Goal: Task Accomplishment & Management: Complete application form

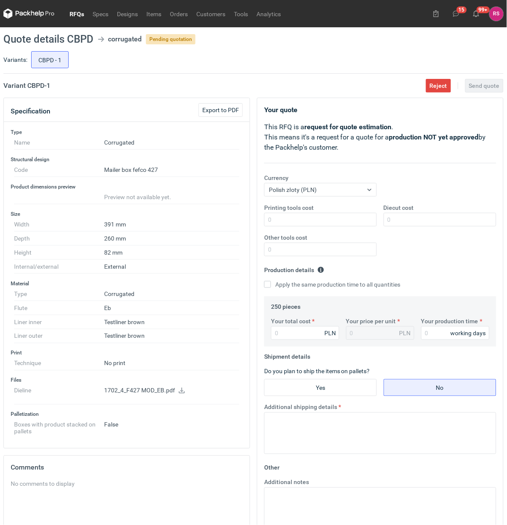
click at [76, 11] on link "RFQs" at bounding box center [76, 14] width 23 height 10
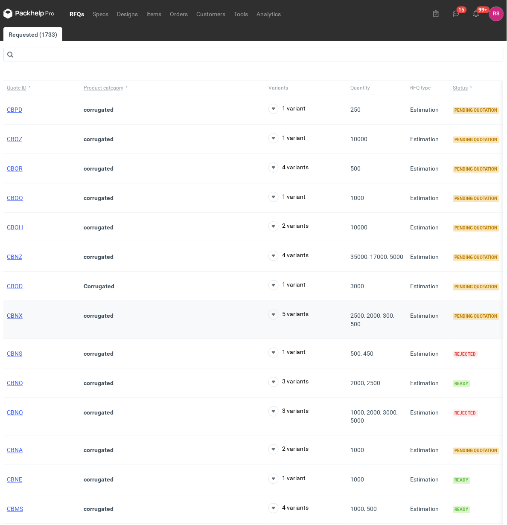
click at [12, 319] on span "CBNX" at bounding box center [15, 315] width 16 height 7
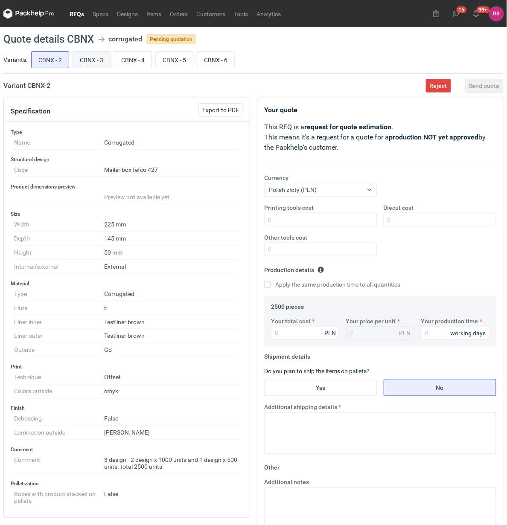
click at [100, 68] on label "CBNX - 3" at bounding box center [92, 59] width 38 height 17
click at [100, 68] on input "CBNX - 3" at bounding box center [91, 60] width 37 height 16
radio input "true"
click at [55, 63] on input "CBNX - 2" at bounding box center [50, 60] width 37 height 16
radio input "true"
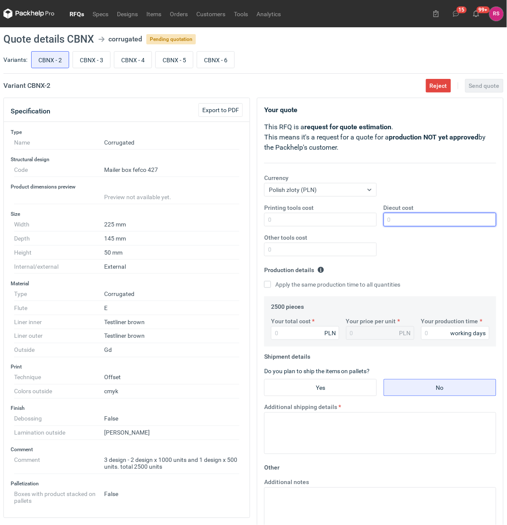
click at [425, 221] on input "Diecut cost" at bounding box center [440, 220] width 113 height 14
type input "650"
click at [267, 287] on input "Apply the same production time to all quantities" at bounding box center [267, 284] width 7 height 7
checkbox input "true"
click at [299, 333] on input "Your total cost" at bounding box center [305, 334] width 68 height 14
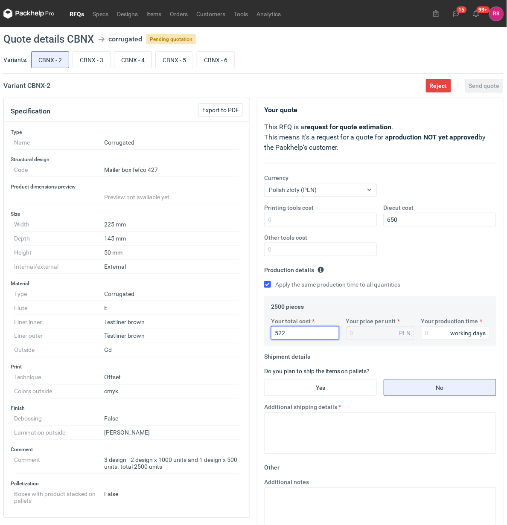
type input "5225"
type input "2.09"
type input "5225"
type input "15"
click at [330, 388] on input "Yes" at bounding box center [321, 388] width 112 height 16
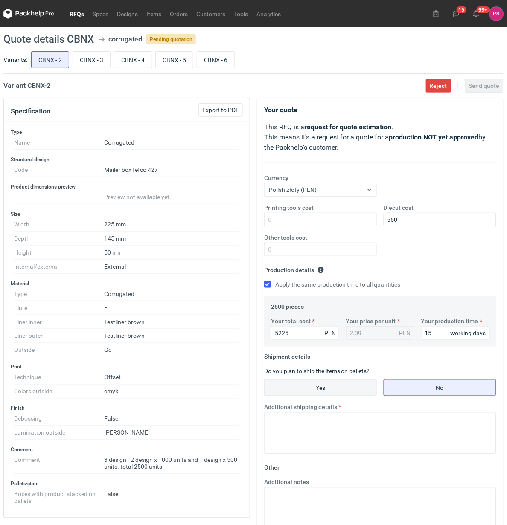
radio input "true"
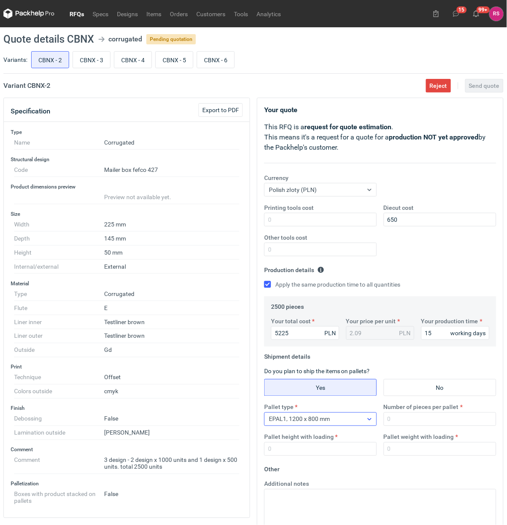
click at [368, 420] on icon at bounding box center [369, 419] width 7 height 7
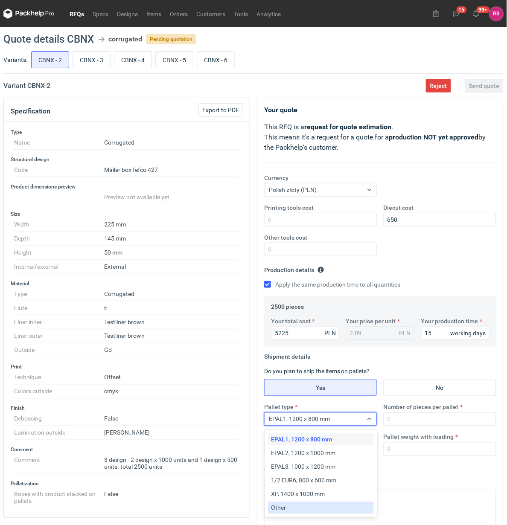
click at [292, 508] on div "Other" at bounding box center [320, 508] width 99 height 9
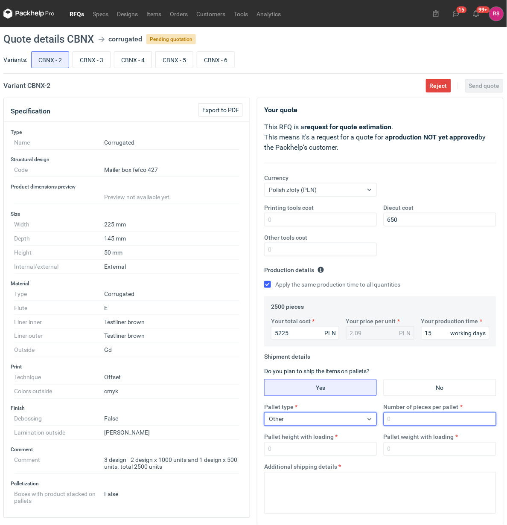
click at [421, 418] on input "Number of pieces per pallet" at bounding box center [440, 420] width 113 height 14
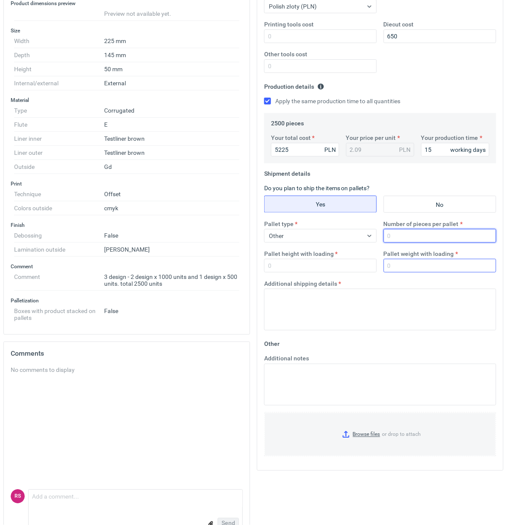
scroll to position [207, 0]
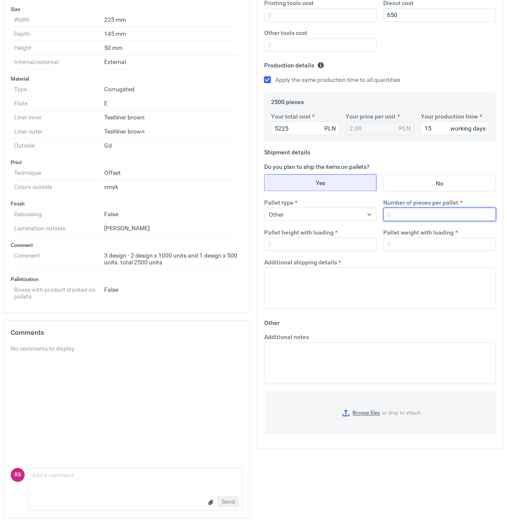
click at [415, 213] on input "Number of pieces per pallet" at bounding box center [440, 215] width 113 height 14
click at [404, 213] on input "Number of pieces per pallet" at bounding box center [440, 215] width 113 height 14
type input "2500"
type input "1800"
type input "300"
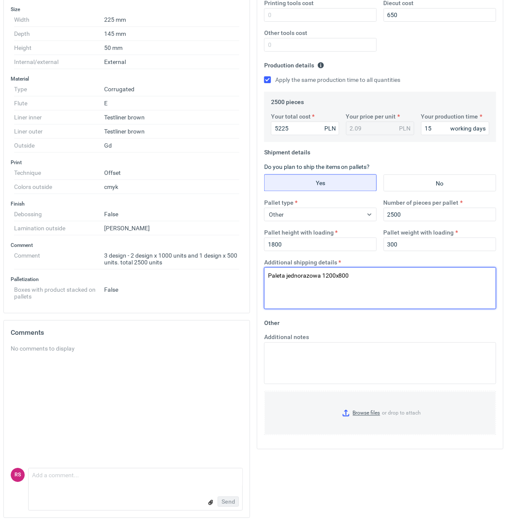
drag, startPoint x: 368, startPoint y: 274, endPoint x: 212, endPoint y: 266, distance: 156.1
click at [212, 266] on div "Specification Export to PDF Type Name Corrugated Structural design Code Mailer …" at bounding box center [253, 209] width 507 height 633
type textarea "Paleta jednorazowa 1200x800"
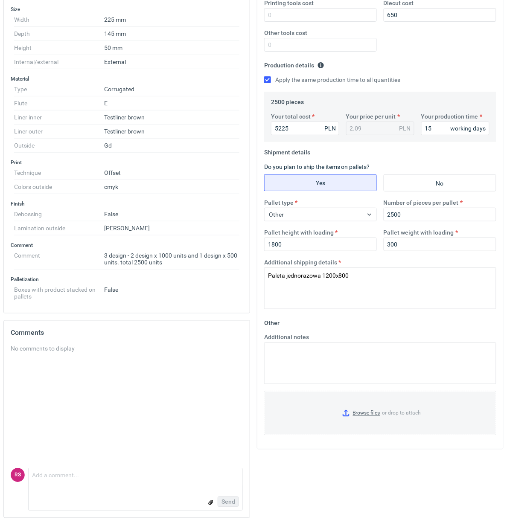
click at [411, 327] on fieldset "Other Additional notes Browse files or drop to attach" at bounding box center [380, 379] width 232 height 126
click at [306, 348] on textarea "Additional notes" at bounding box center [380, 364] width 232 height 42
paste textarea "GD2 210 / Fala E 100/100 wykrojnik: 650zł - 2uż druk 4/0 + folia mat 1/0 (3 gra…"
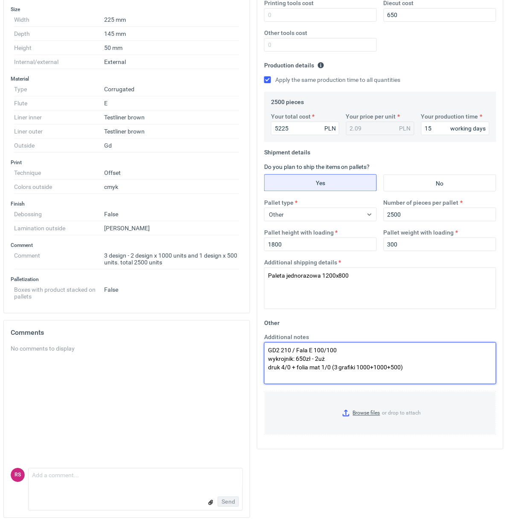
drag, startPoint x: 327, startPoint y: 359, endPoint x: 252, endPoint y: 359, distance: 74.7
click at [252, 359] on div "Specification Export to PDF Type Name Corrugated Structural design Code Mailer …" at bounding box center [253, 209] width 507 height 633
click at [313, 357] on textarea "GD2 210 / Fala E 100/100 wykrojnik: 650zł - 2uż druk 4/0 + folia mat 1/0 (3 gra…" at bounding box center [380, 364] width 232 height 42
click at [314, 357] on textarea "GD2 210 / Fala E 100/100 wykrojnik: 650zł - 2uż druk 4/0 + folia mat 1/0 (3 gra…" at bounding box center [380, 364] width 232 height 42
click at [324, 359] on textarea "GD2 210 / Fala E 100/100 wykrojnik: 2uż druk 4/0 + folia mat 1/0 (3 grafiki 100…" at bounding box center [380, 364] width 232 height 42
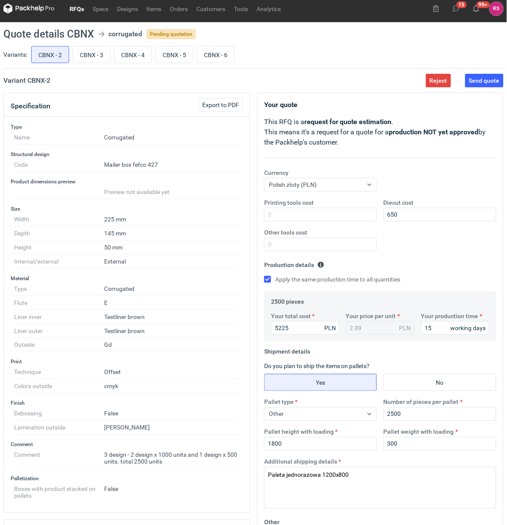
scroll to position [0, 0]
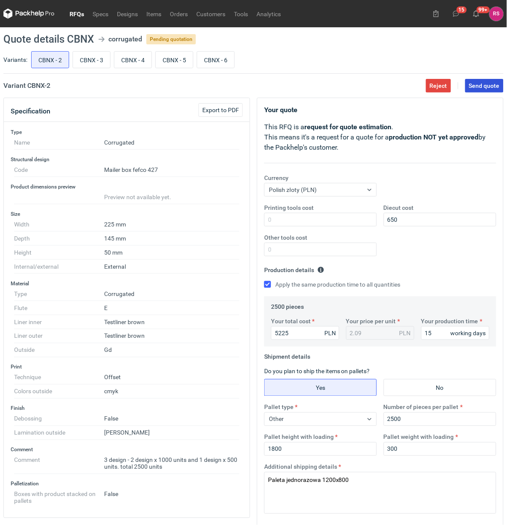
type textarea "GD2 210 / Fala E 100/100 wykrojnik: 2uż. druk 4/0 + folia mat 1/0 (3 grafiki 10…"
click at [483, 83] on span "Send quote" at bounding box center [484, 86] width 31 height 6
click at [93, 61] on input "CBNX - 3" at bounding box center [91, 60] width 37 height 16
radio input "true"
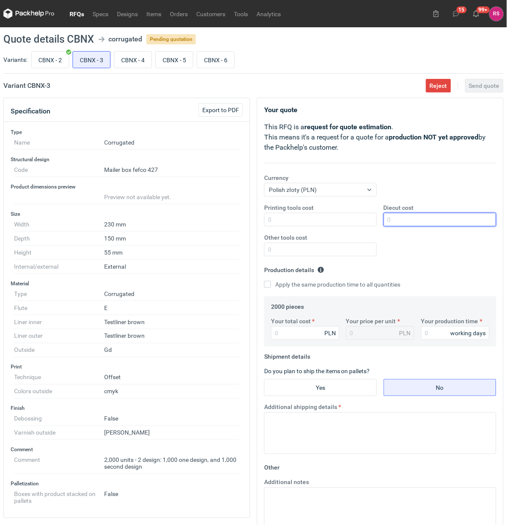
click at [420, 219] on input "Diecut cost" at bounding box center [440, 220] width 113 height 14
type input "650"
click at [264, 281] on input "Apply the same production time to all quantities" at bounding box center [267, 284] width 7 height 7
checkbox input "true"
type input "39"
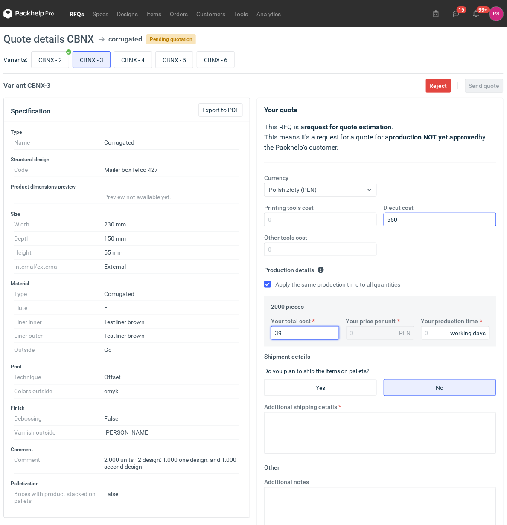
type input "0.02"
type input "394"
type input "0.2"
type input "3940"
type input "1.97"
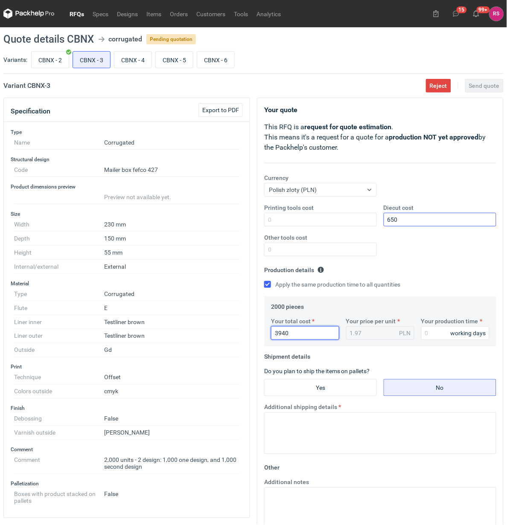
type input "3940"
type input "15"
click at [336, 387] on input "Yes" at bounding box center [321, 388] width 112 height 16
radio input "true"
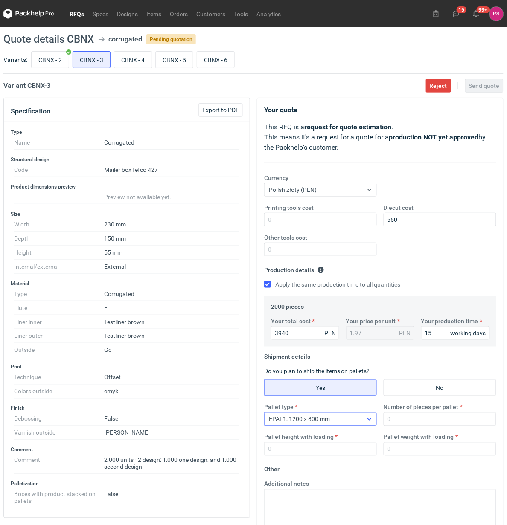
drag, startPoint x: 371, startPoint y: 421, endPoint x: 362, endPoint y: 426, distance: 10.7
click at [371, 421] on icon at bounding box center [369, 419] width 7 height 7
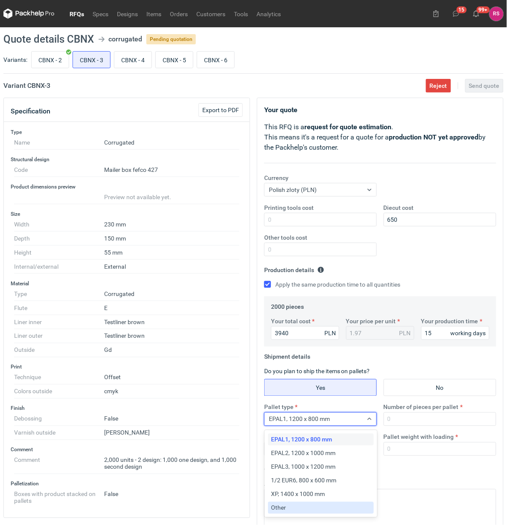
click at [312, 507] on div "Other" at bounding box center [320, 508] width 99 height 9
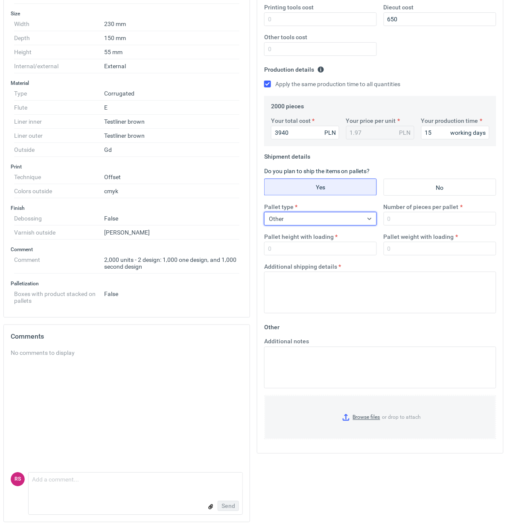
scroll to position [207, 0]
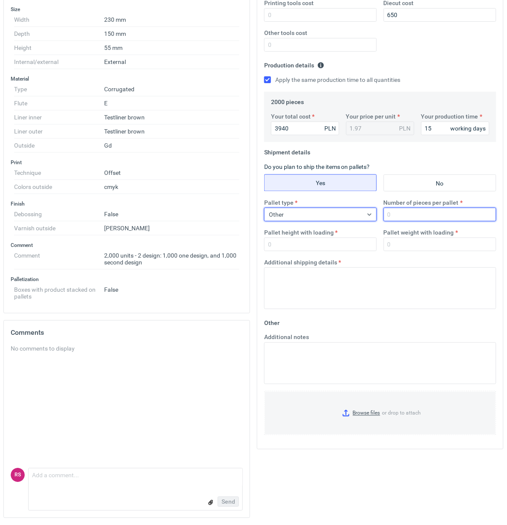
click at [422, 211] on input "Number of pieces per pallet" at bounding box center [440, 215] width 113 height 14
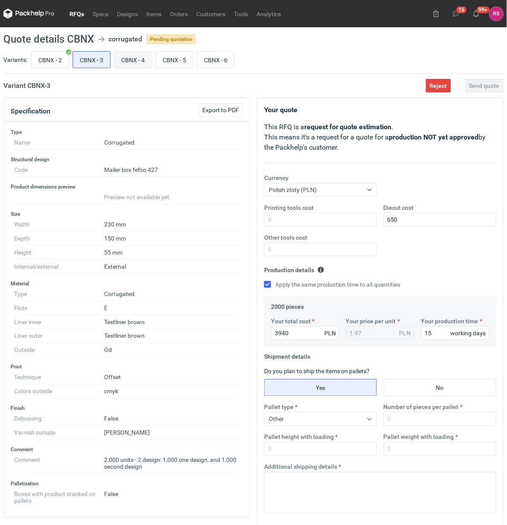
click at [136, 63] on input "CBNX - 4" at bounding box center [132, 60] width 37 height 16
radio input "true"
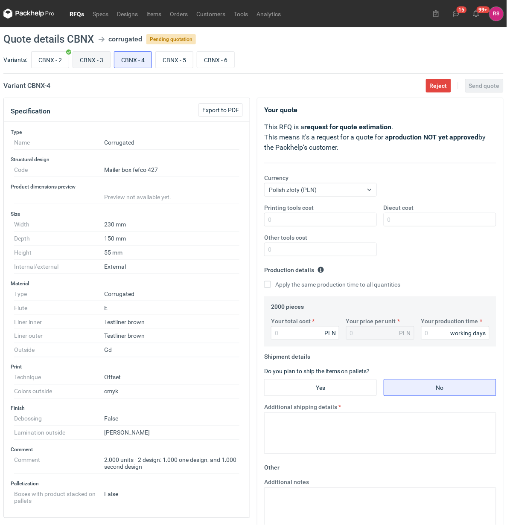
click at [93, 59] on input "CBNX - 3" at bounding box center [91, 60] width 37 height 16
radio input "true"
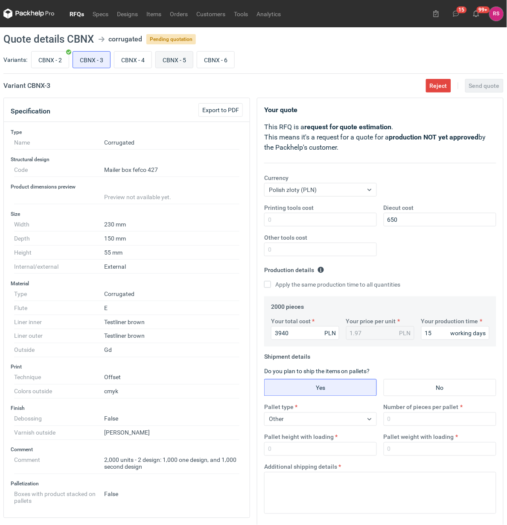
click at [176, 63] on input "CBNX - 5" at bounding box center [174, 60] width 37 height 16
radio input "true"
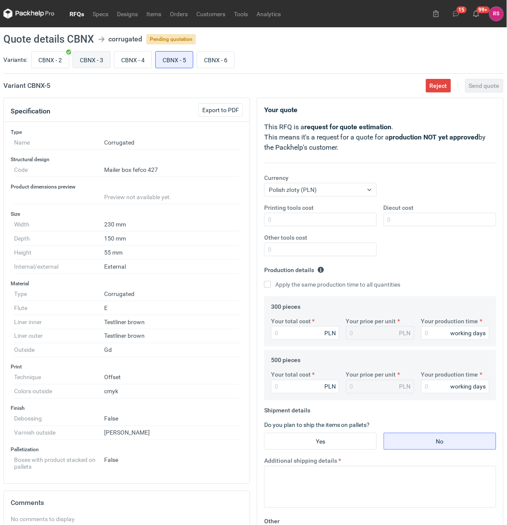
click at [96, 58] on input "CBNX - 3" at bounding box center [91, 60] width 37 height 16
radio input "true"
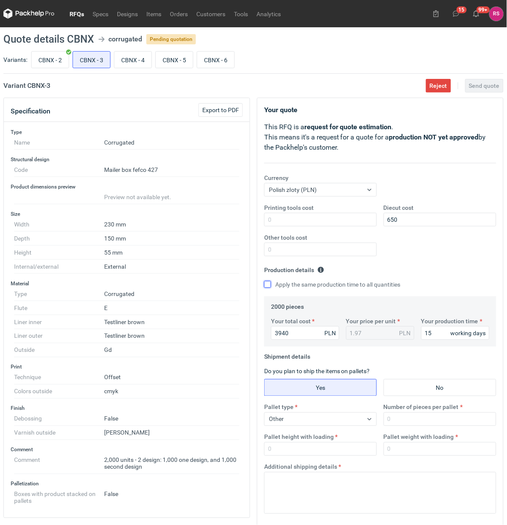
click at [268, 284] on input "Apply the same production time to all quantities" at bounding box center [267, 284] width 7 height 7
checkbox input "true"
click at [414, 419] on input "Number of pieces per pallet" at bounding box center [440, 420] width 113 height 14
click at [408, 419] on input "Number of pieces per pallet" at bounding box center [440, 420] width 113 height 14
drag, startPoint x: 404, startPoint y: 423, endPoint x: 379, endPoint y: 421, distance: 25.7
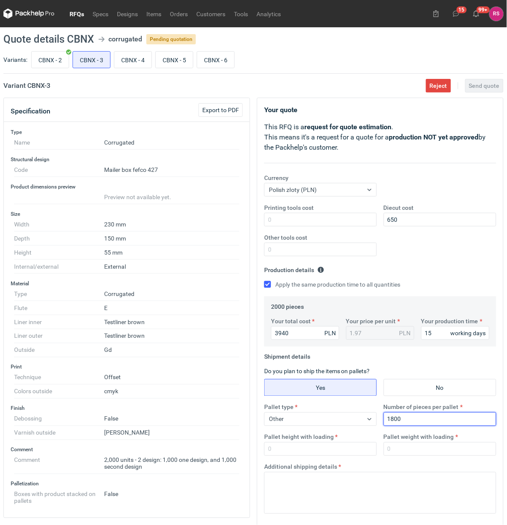
click at [379, 421] on div "Pallet type Other Number of pieces per pallet 1800 Pallet height with loading P…" at bounding box center [380, 433] width 239 height 60
type input "2000"
type input "1800"
type input "300"
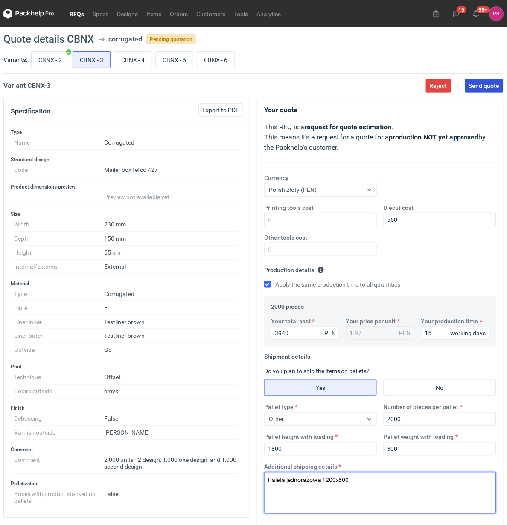
type textarea "Paleta jednorazowa 1200x800"
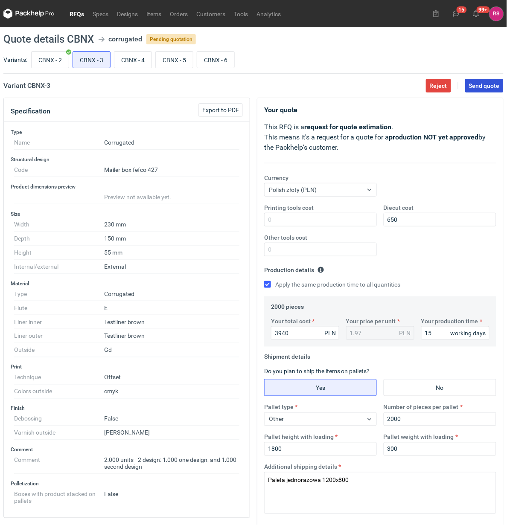
click at [485, 85] on span "Send quote" at bounding box center [484, 86] width 31 height 6
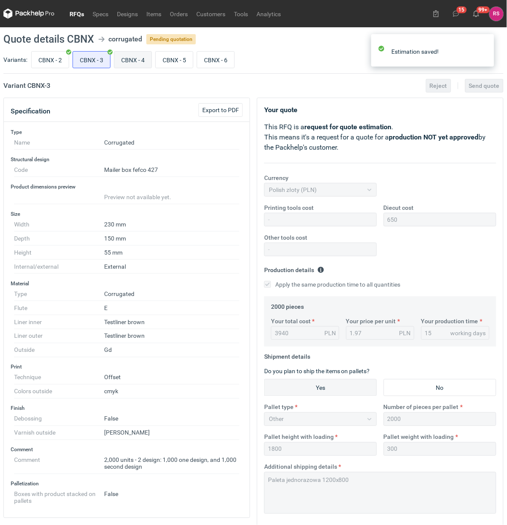
click at [137, 60] on input "CBNX - 4" at bounding box center [132, 60] width 37 height 16
radio input "true"
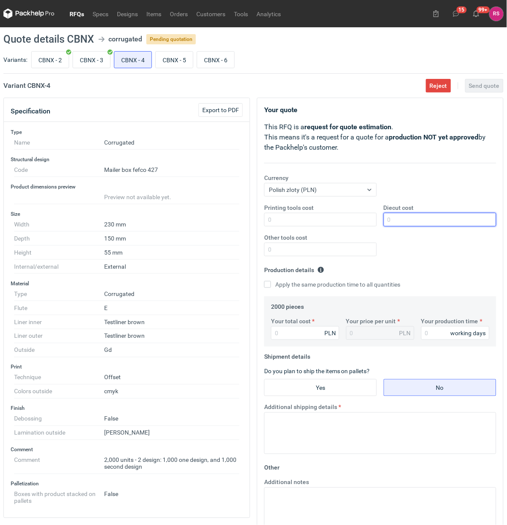
click at [415, 221] on input "Diecut cost" at bounding box center [440, 220] width 113 height 14
type input "650"
click at [264, 281] on input "Apply the same production time to all quantities" at bounding box center [267, 284] width 7 height 7
checkbox input "true"
type input "4600"
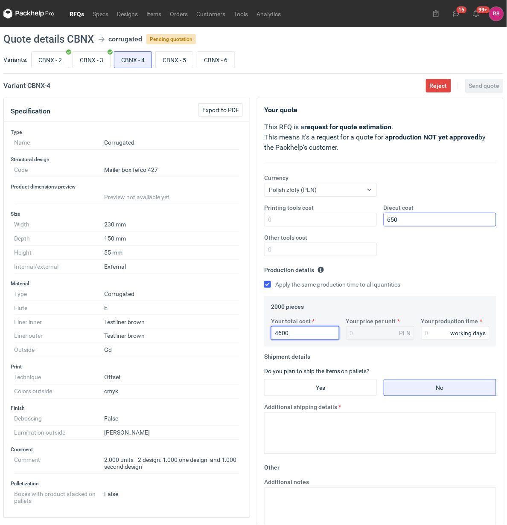
type input "2.3"
type input "4600"
type input "15"
click at [325, 389] on input "Yes" at bounding box center [321, 388] width 112 height 16
radio input "true"
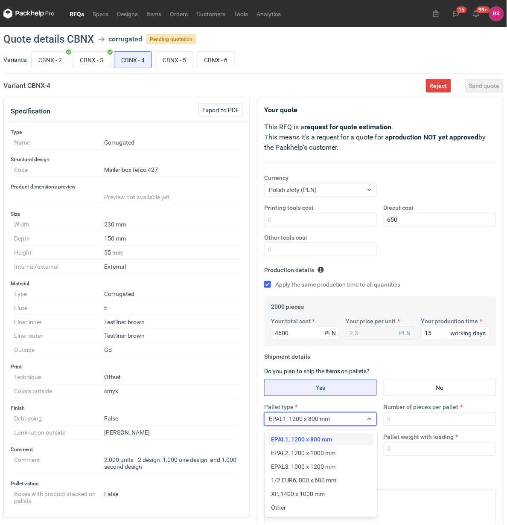
click at [368, 421] on icon at bounding box center [369, 419] width 7 height 7
drag, startPoint x: 300, startPoint y: 504, endPoint x: 315, endPoint y: 496, distance: 17.2
click at [300, 504] on div "Other" at bounding box center [320, 508] width 99 height 9
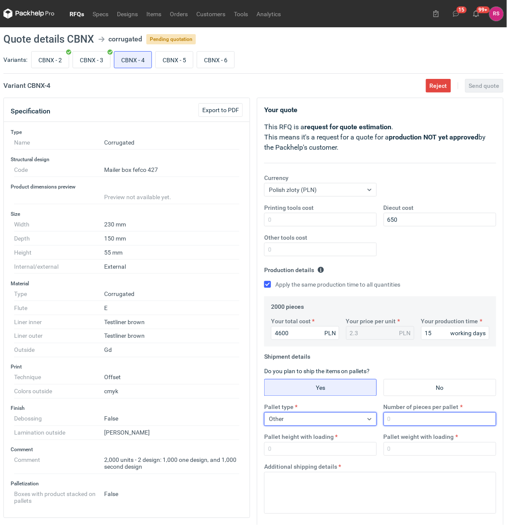
click at [426, 421] on input "Number of pieces per pallet" at bounding box center [440, 420] width 113 height 14
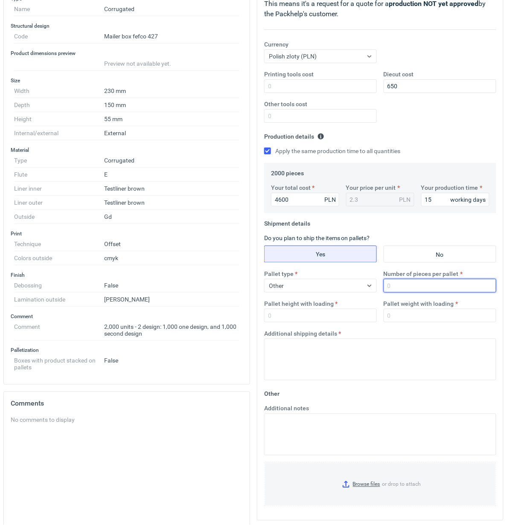
scroll to position [160, 0]
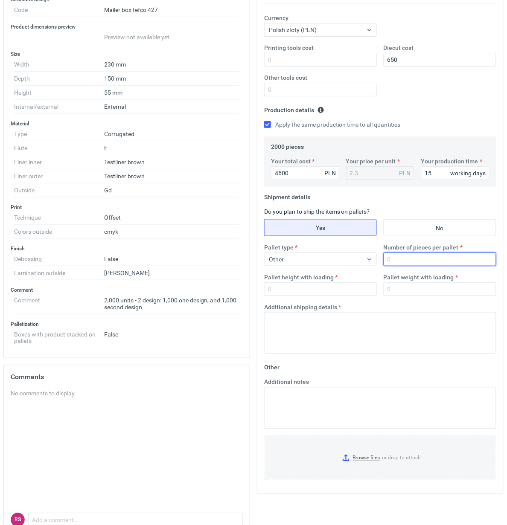
click at [413, 260] on input "Number of pieces per pallet" at bounding box center [440, 260] width 113 height 14
type input "2000"
type input "1800"
type input "300"
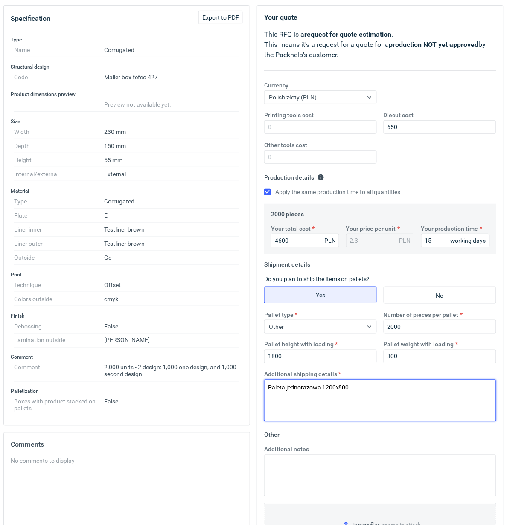
scroll to position [0, 0]
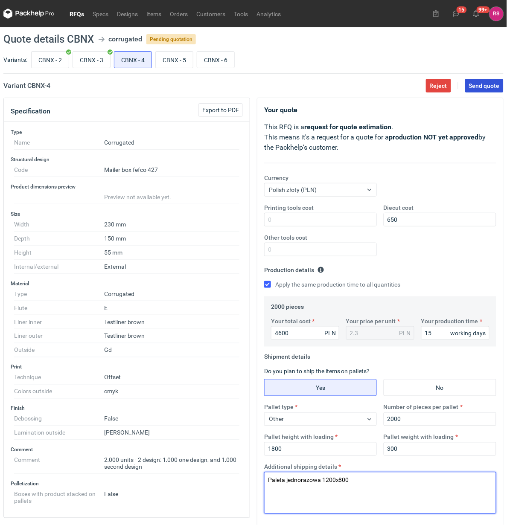
type textarea "Paleta jednorazowa 1200x800"
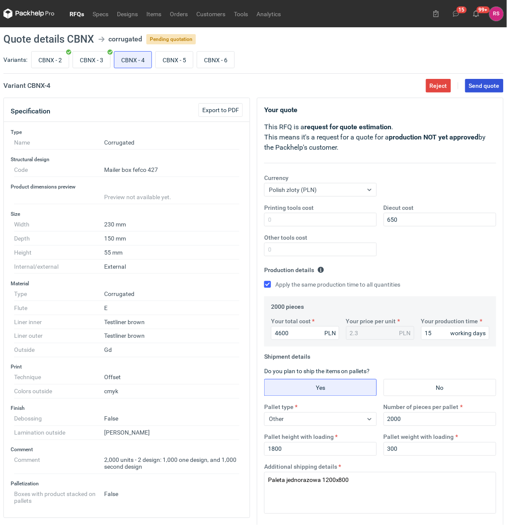
click at [488, 85] on span "Send quote" at bounding box center [484, 86] width 31 height 6
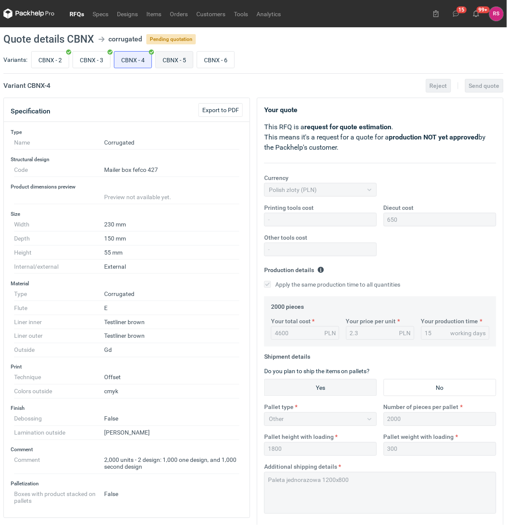
click at [184, 58] on input "CBNX - 5" at bounding box center [174, 60] width 37 height 16
radio input "true"
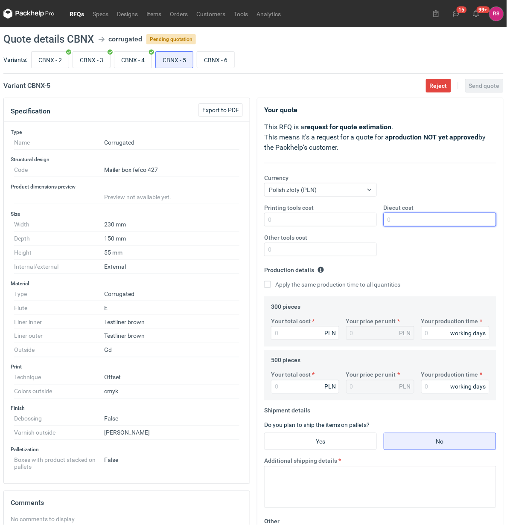
click at [421, 218] on input "Diecut cost" at bounding box center [440, 220] width 113 height 14
type input "400"
click at [264, 281] on input "Apply the same production time to all quantities" at bounding box center [267, 284] width 7 height 7
checkbox input "true"
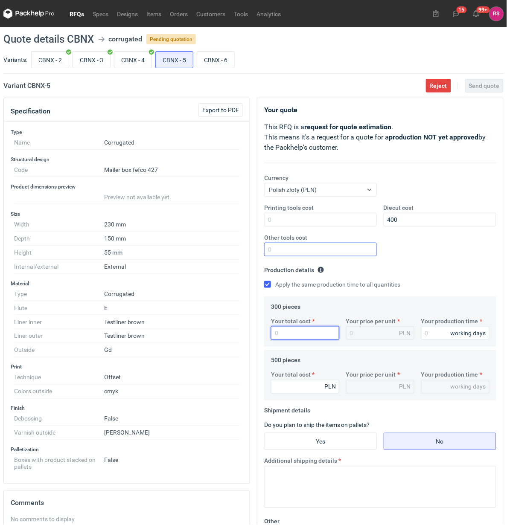
type input "3"
type input "0.01"
type input "23"
type input "0.08"
type input "2397"
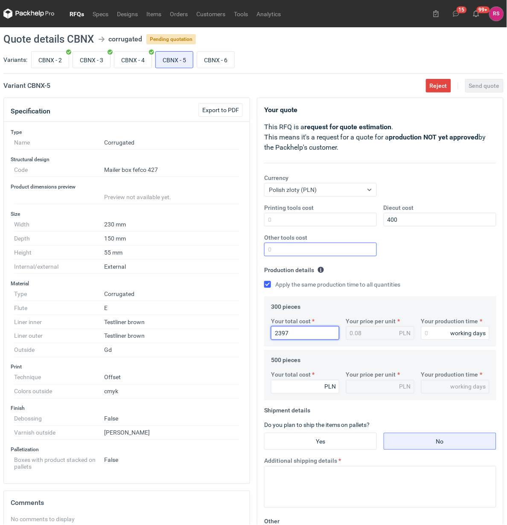
type input "7.99"
type input "2397"
type input "1"
type input "15"
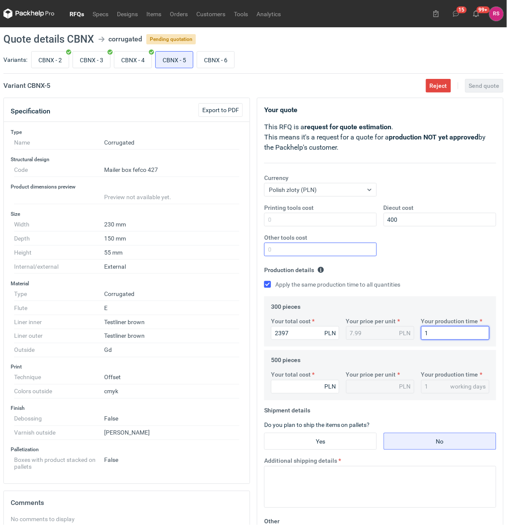
type input "15"
type input "25"
type input "0.05"
type input "259"
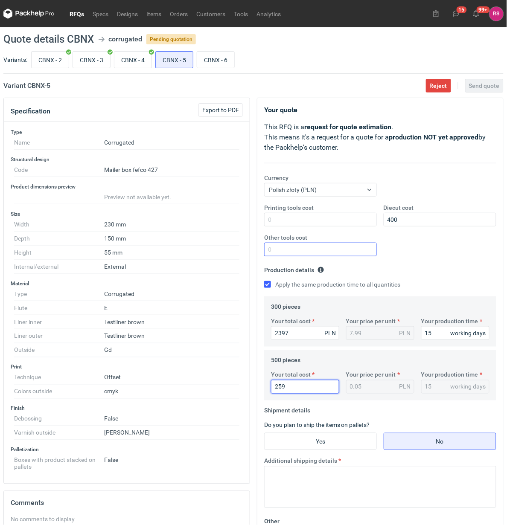
type input "0.52"
type input "2597"
type input "5.19"
type input "2597"
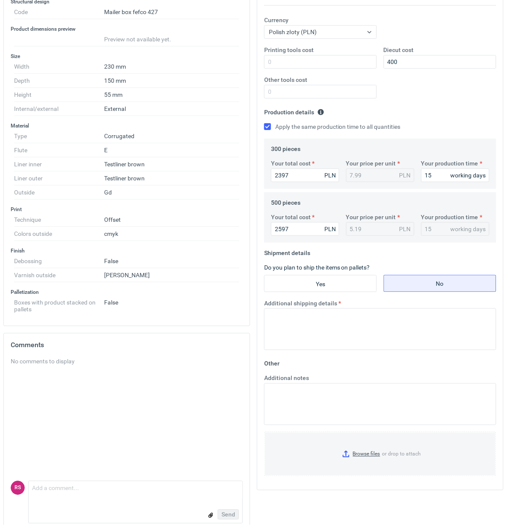
scroll to position [172, 0]
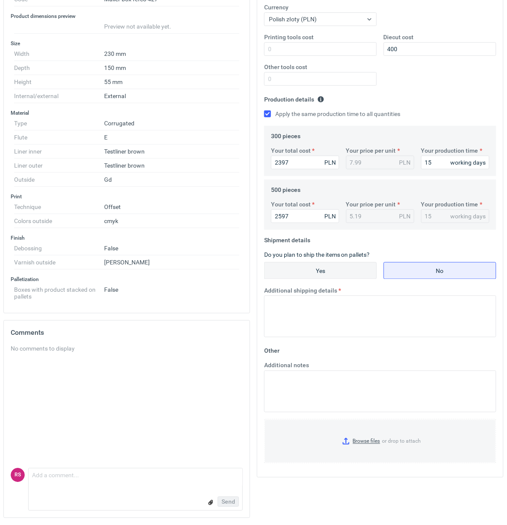
click at [328, 270] on input "Yes" at bounding box center [321, 271] width 112 height 16
radio input "true"
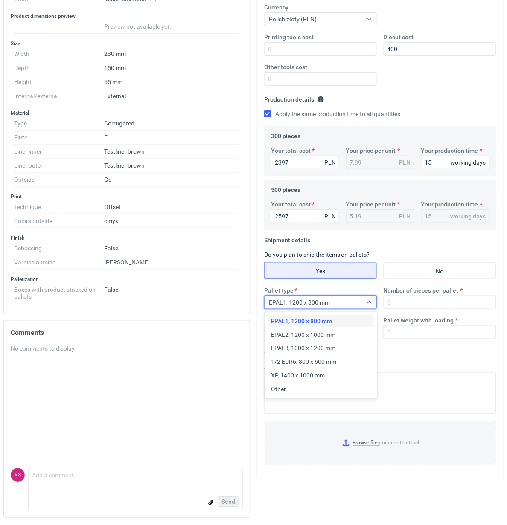
drag, startPoint x: 369, startPoint y: 302, endPoint x: 366, endPoint y: 306, distance: 5.1
click at [368, 302] on icon at bounding box center [369, 302] width 7 height 7
click at [293, 387] on div "Other" at bounding box center [320, 389] width 99 height 9
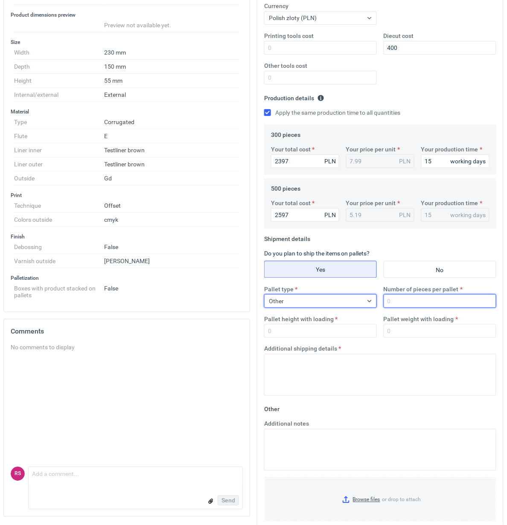
click at [415, 301] on input "Number of pieces per pallet" at bounding box center [440, 302] width 113 height 14
type input "500"
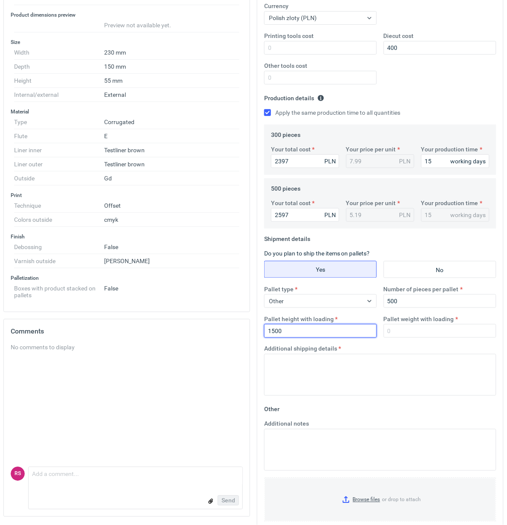
type input "1500"
type input "200"
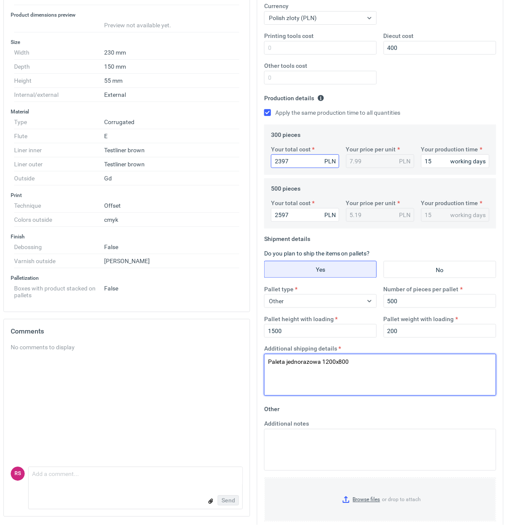
type textarea "Paleta jednorazowa 1200x800"
click at [294, 163] on input "2397" at bounding box center [305, 162] width 68 height 14
type input "2"
type input "0.01"
type input "22"
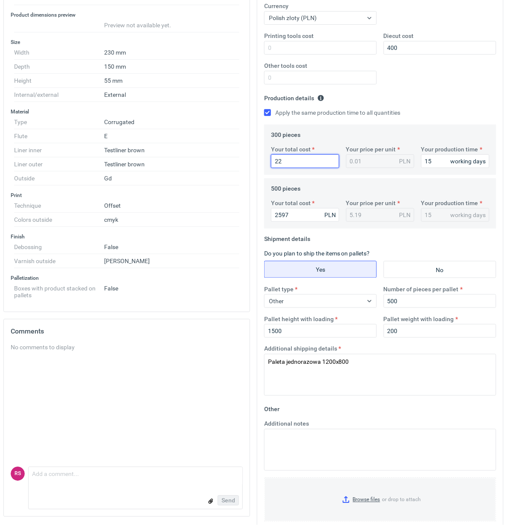
type input "0.07"
type input "2286"
type input "7.62"
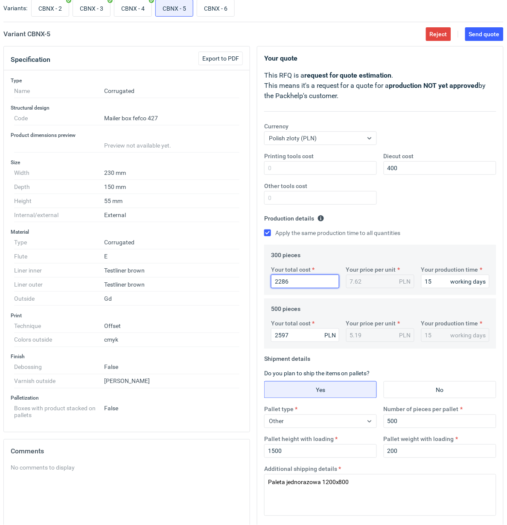
scroll to position [31, 0]
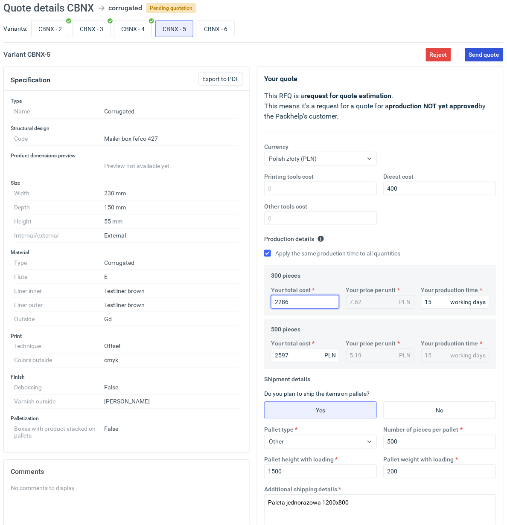
type input "2286"
click at [480, 55] on span "Send quote" at bounding box center [484, 55] width 31 height 6
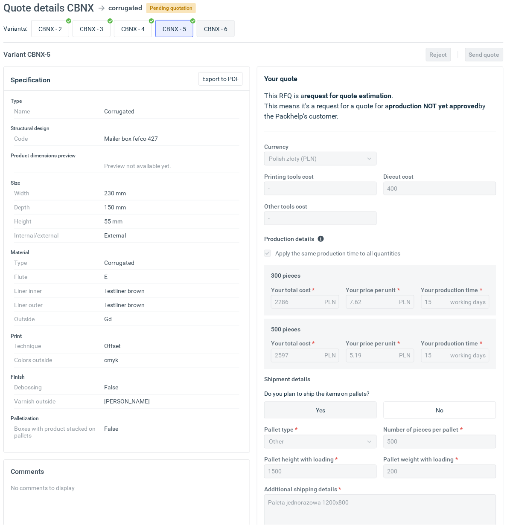
click at [219, 29] on input "CBNX - 6" at bounding box center [215, 28] width 37 height 16
radio input "true"
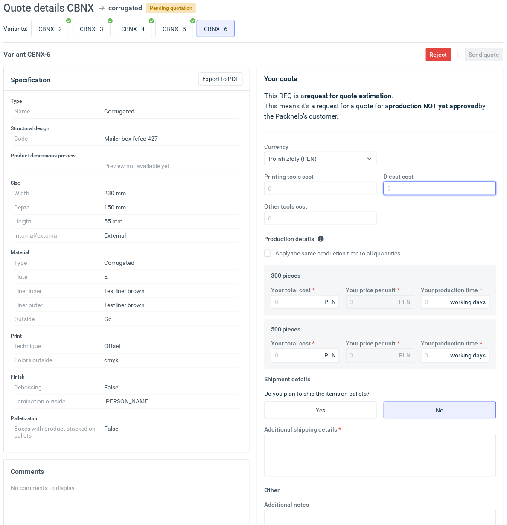
click at [436, 193] on input "Diecut cost" at bounding box center [440, 189] width 113 height 14
type input "400"
click at [264, 250] on input "Apply the same production time to all quantities" at bounding box center [267, 253] width 7 height 7
checkbox input "true"
type input "23"
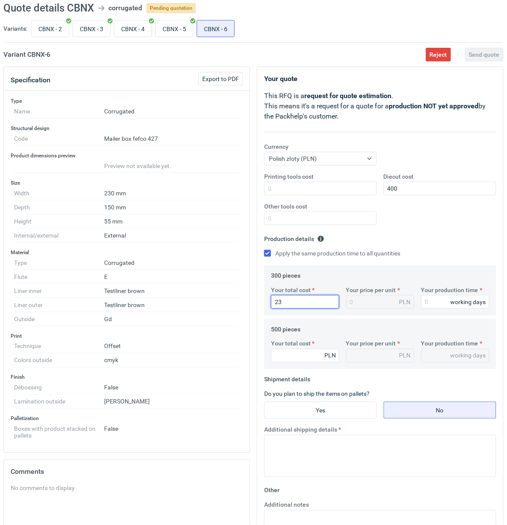
type input "0.08"
type input "2397"
type input "7.99"
type input "2397"
type input "1"
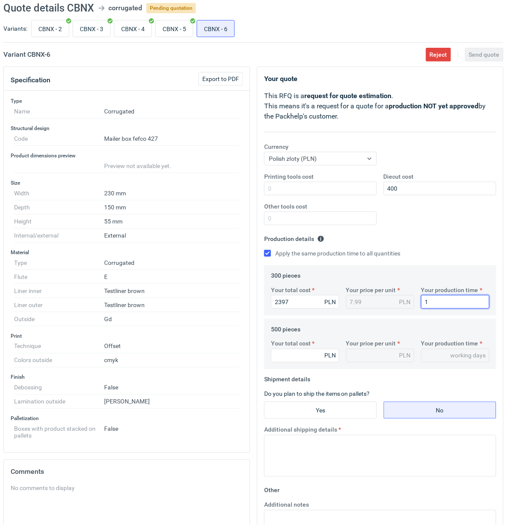
type input "1"
type input "15"
type input "27"
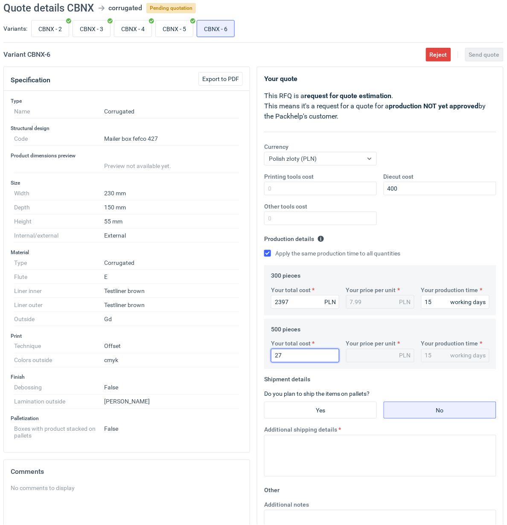
type input "0.05"
type input "2760"
type input "5.52"
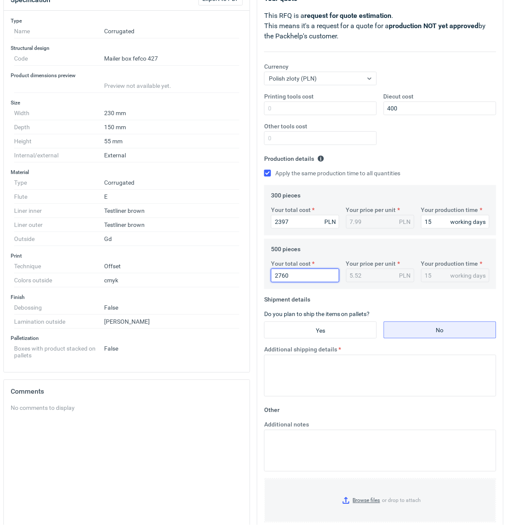
scroll to position [172, 0]
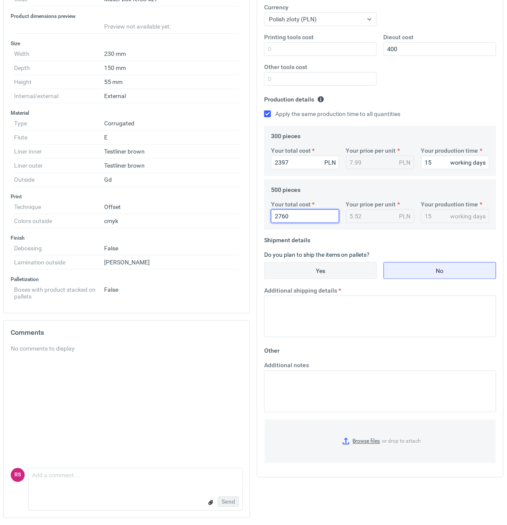
type input "2760"
click at [332, 272] on input "Yes" at bounding box center [321, 271] width 112 height 16
radio input "true"
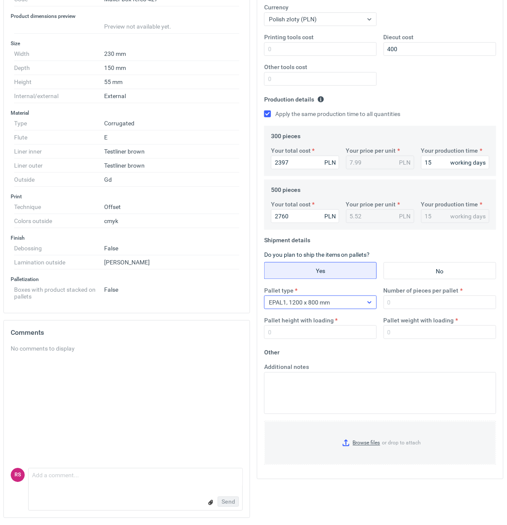
click at [371, 302] on icon at bounding box center [370, 303] width 4 height 2
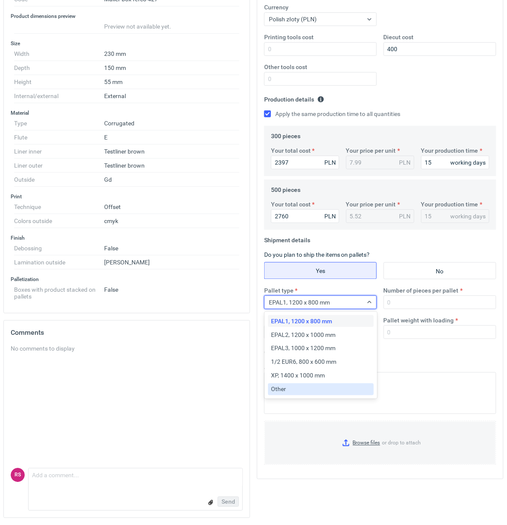
click at [299, 389] on div "Other" at bounding box center [320, 389] width 99 height 9
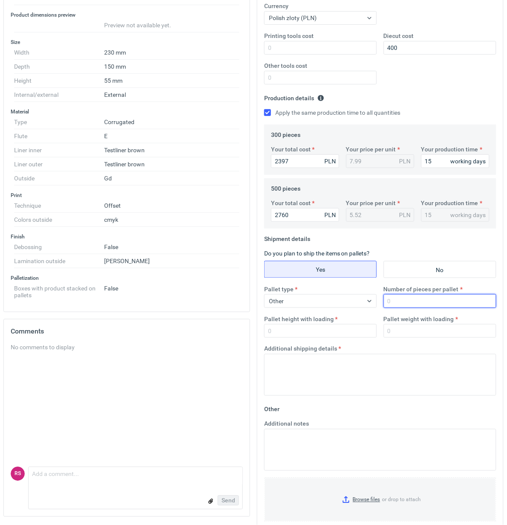
click at [428, 298] on input "Number of pieces per pallet" at bounding box center [440, 302] width 113 height 14
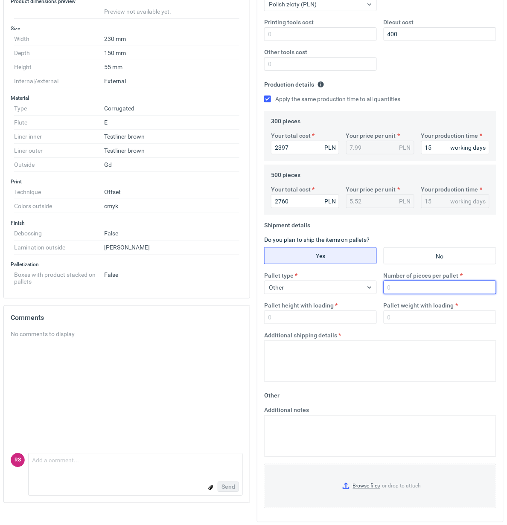
scroll to position [191, 0]
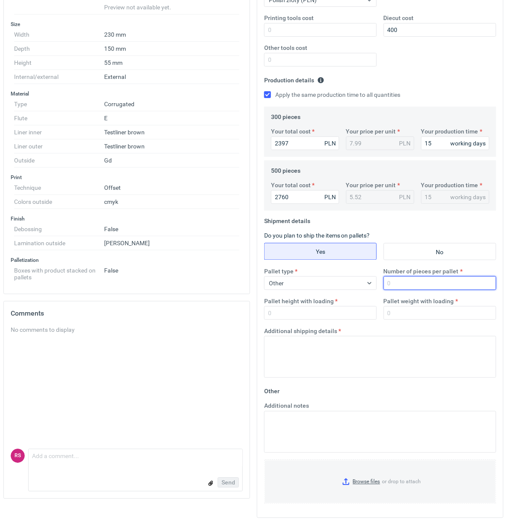
click at [425, 283] on input "Number of pieces per pallet" at bounding box center [440, 284] width 113 height 14
type input "500"
type input "1500"
type input "200"
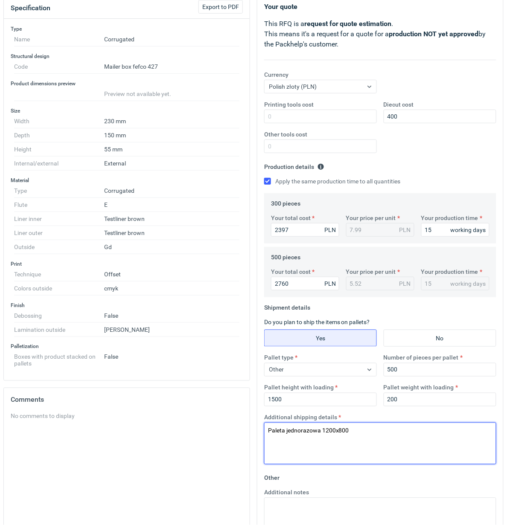
scroll to position [0, 0]
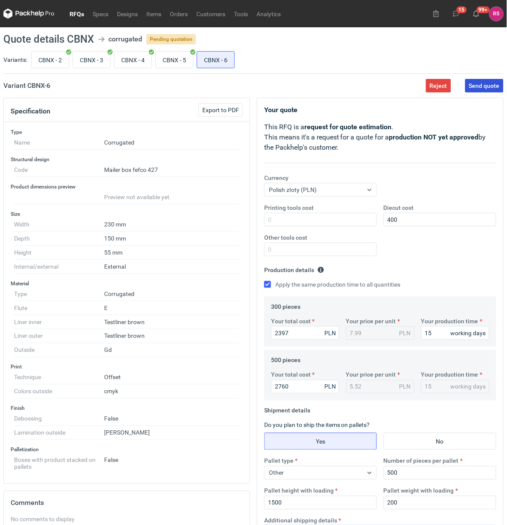
type textarea "Paleta jednorazowa 1200x800"
click at [487, 84] on span "Send quote" at bounding box center [484, 86] width 31 height 6
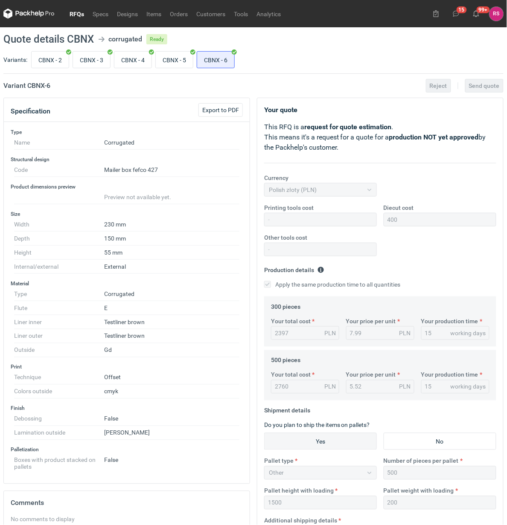
click at [78, 14] on link "RFQs" at bounding box center [76, 14] width 23 height 10
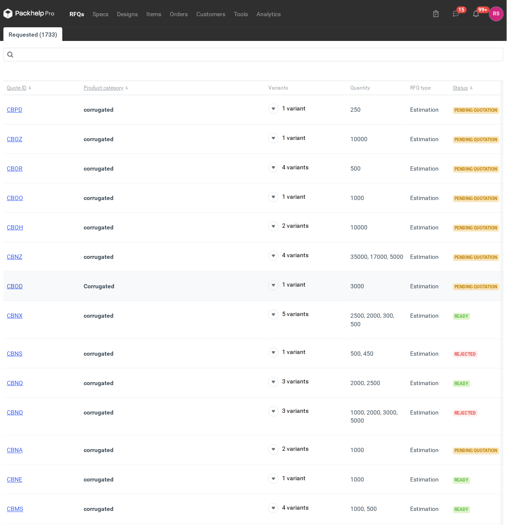
click at [17, 289] on span "CBOD" at bounding box center [15, 286] width 16 height 7
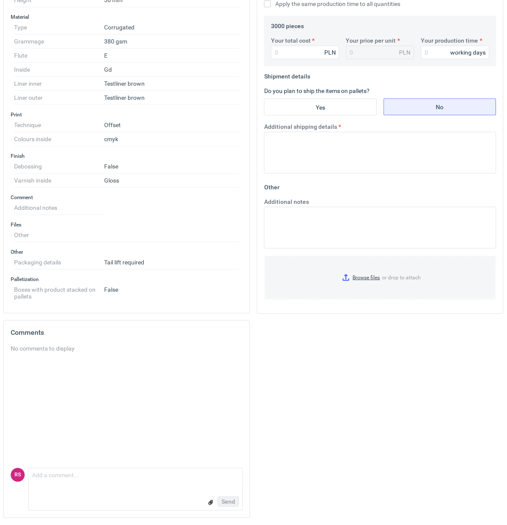
scroll to position [283, 0]
click at [90, 482] on textarea "Comment message" at bounding box center [136, 478] width 214 height 18
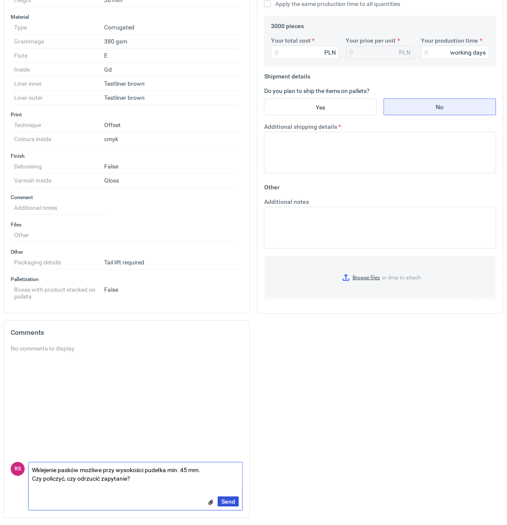
type textarea "Wklejenie pasków możliwe przy wysokości pudełka min. 45 mm. Czy policzyć, czy o…"
click at [230, 501] on span "Send" at bounding box center [229, 502] width 14 height 6
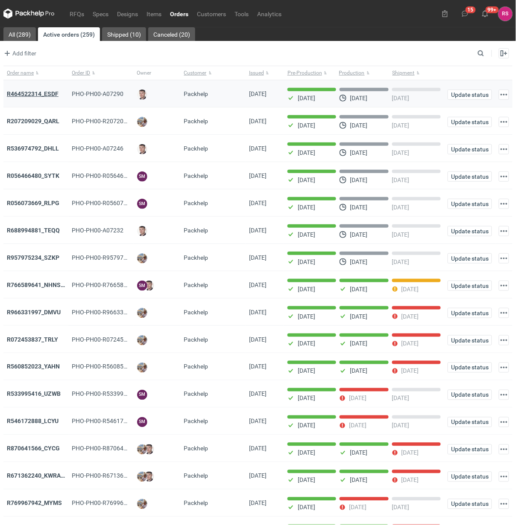
click at [50, 93] on strong "R464522314_ESDF" at bounding box center [33, 93] width 52 height 7
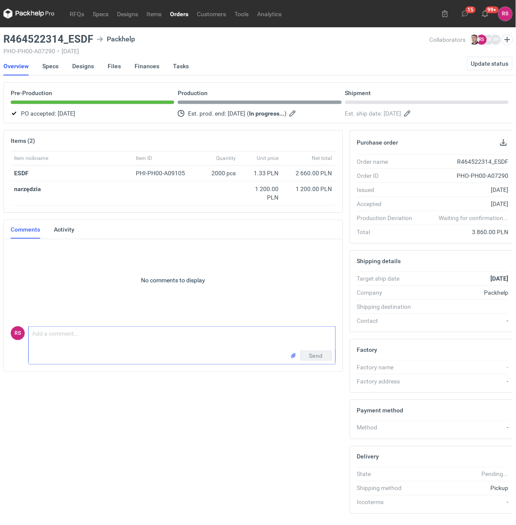
click at [146, 337] on textarea "Comment message" at bounding box center [182, 339] width 306 height 24
type textarea "P"
click at [139, 341] on textarea "Dzień dobry, proszę o akceptację pdfa." at bounding box center [182, 339] width 306 height 24
type textarea "Dzień dobry, proszę o akceptację pdfów."
click at [317, 374] on span "Send" at bounding box center [316, 375] width 14 height 6
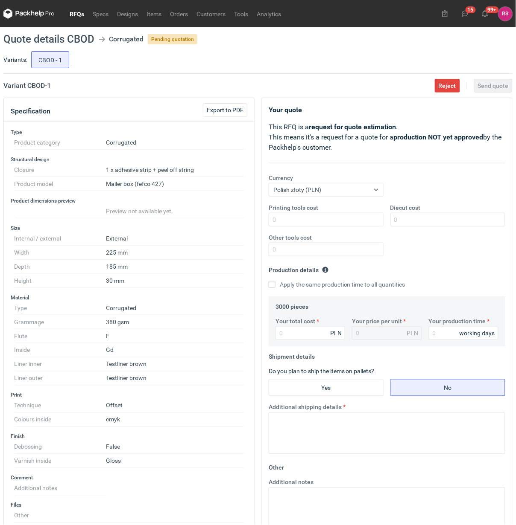
click at [75, 15] on link "RFQs" at bounding box center [76, 14] width 23 height 10
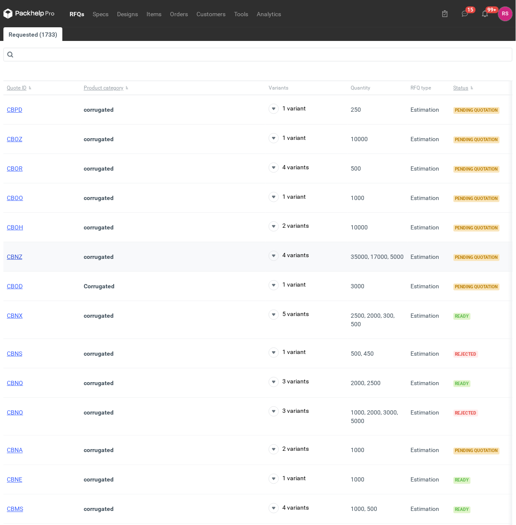
click at [15, 259] on span "CBNZ" at bounding box center [14, 257] width 15 height 7
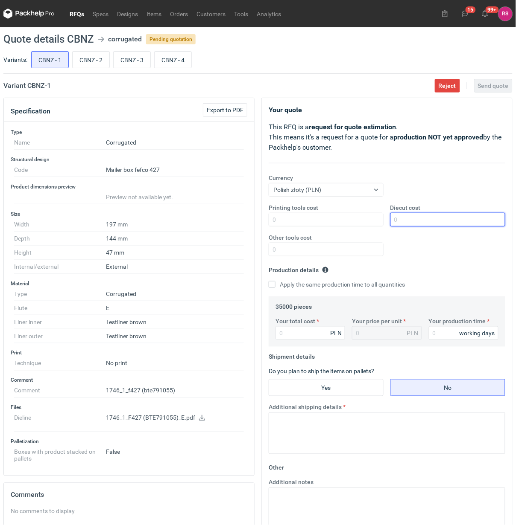
click at [432, 221] on input "Diecut cost" at bounding box center [447, 220] width 115 height 14
type input "2550"
click at [269, 281] on input "Apply the same production time to all quantities" at bounding box center [272, 284] width 7 height 7
checkbox input "true"
type input "1225"
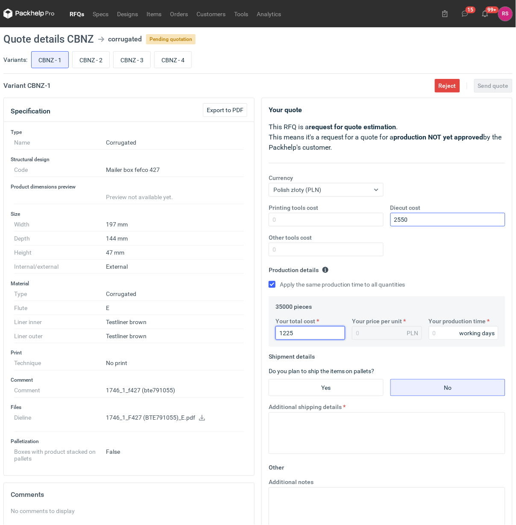
type input "0.04"
type input "12250"
type input "0.35"
type input "12250"
type input "12"
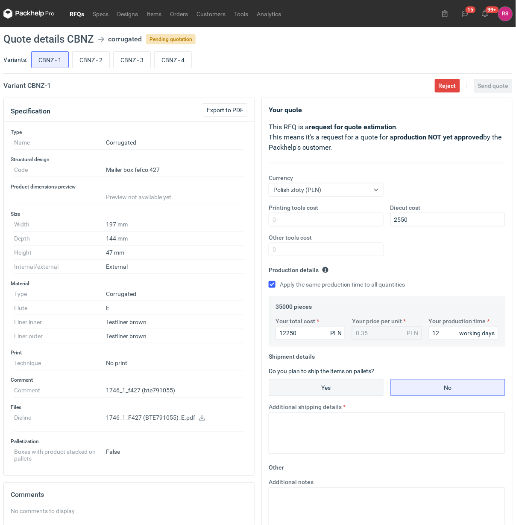
click at [329, 388] on input "Yes" at bounding box center [326, 388] width 114 height 16
radio input "true"
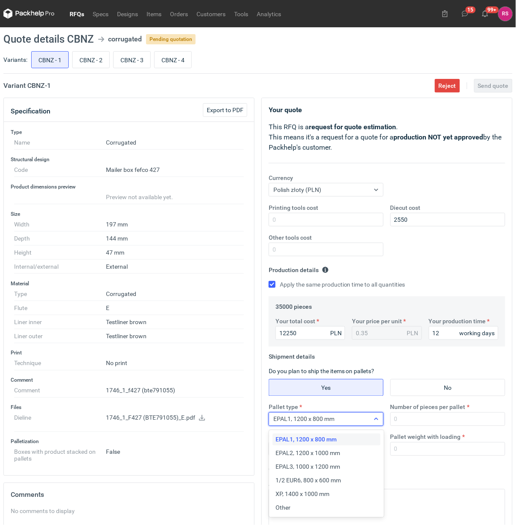
click at [378, 421] on icon at bounding box center [376, 419] width 7 height 7
click at [295, 509] on div "Other" at bounding box center [326, 508] width 101 height 9
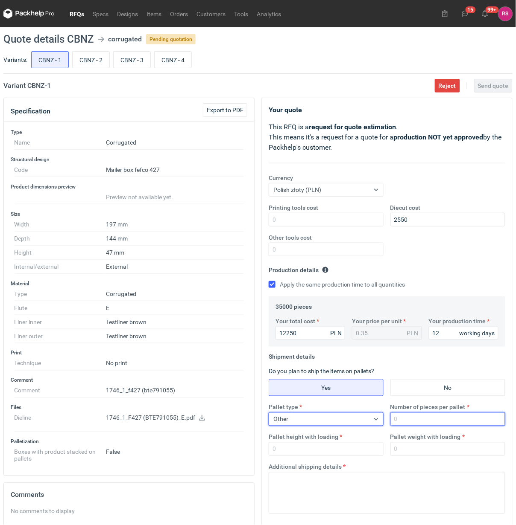
click at [415, 417] on input "Number of pieces per pallet" at bounding box center [447, 420] width 115 height 14
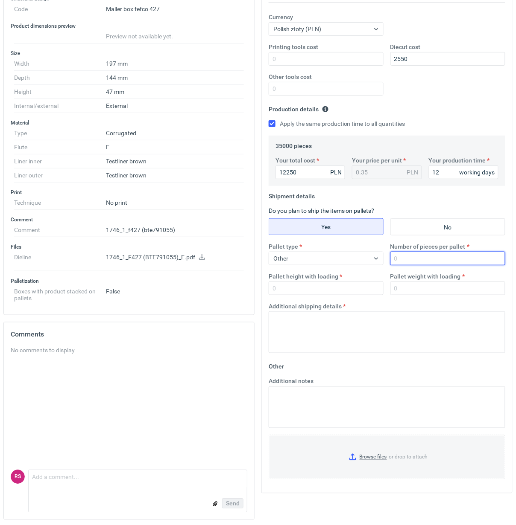
scroll to position [164, 0]
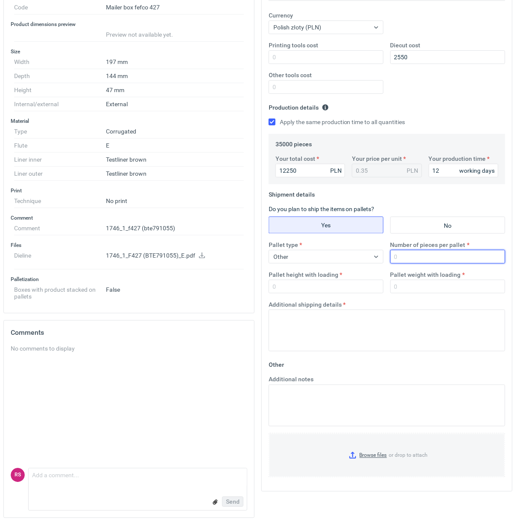
click at [419, 256] on input "Number of pieces per pallet" at bounding box center [447, 257] width 115 height 14
type input "3900"
type input "1800"
type input "300"
type input "300e120"
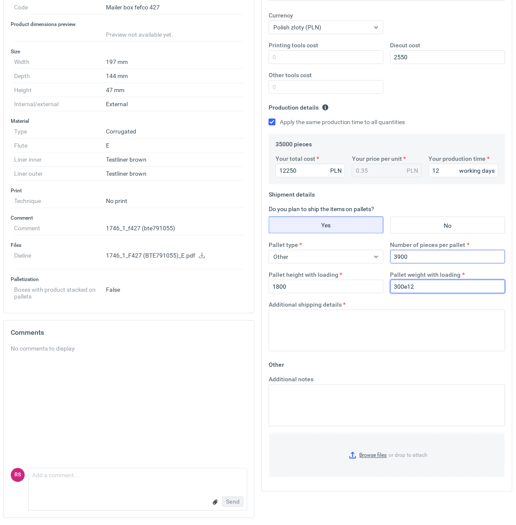
type input "300e1"
type input "300"
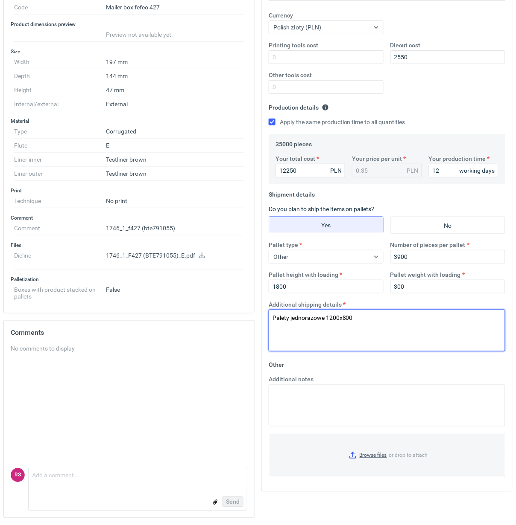
drag, startPoint x: 380, startPoint y: 318, endPoint x: 126, endPoint y: 315, distance: 253.6
click at [126, 315] on div "Specification Export to PDF Type Name Corrugated Structural design Code Mailer …" at bounding box center [258, 230] width 516 height 590
type textarea "Palety jednorazowe 1200x800"
click at [408, 363] on fieldset "Other Additional notes Browse files or drop to attach" at bounding box center [387, 422] width 236 height 126
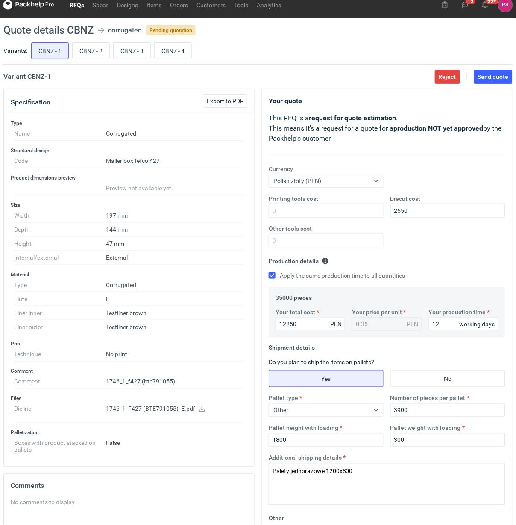
scroll to position [0, 0]
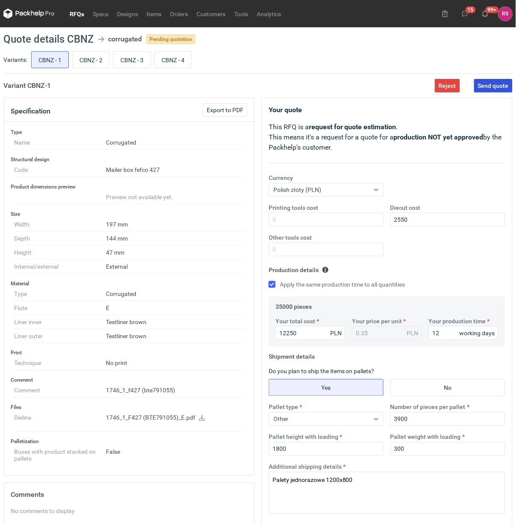
click at [492, 84] on span "Send quote" at bounding box center [493, 86] width 31 height 6
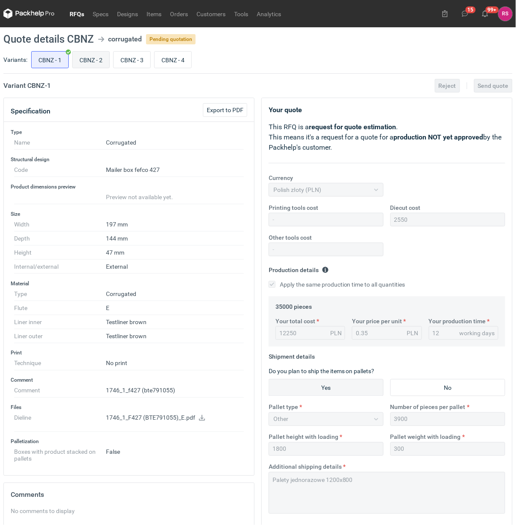
click at [94, 61] on input "CBNZ - 2" at bounding box center [91, 60] width 37 height 16
radio input "true"
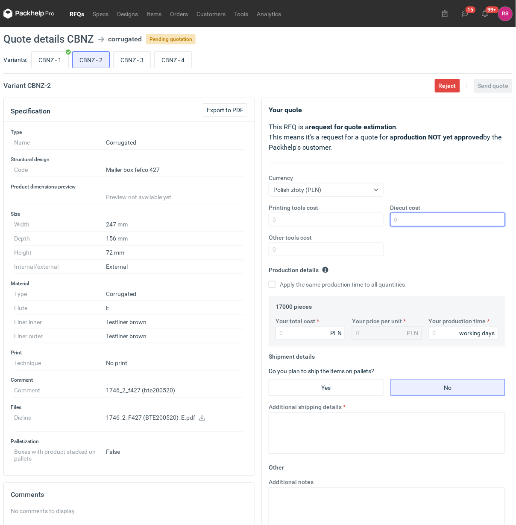
click at [417, 218] on input "Diecut cost" at bounding box center [447, 220] width 115 height 14
type input "3150"
click at [269, 281] on input "Apply the same production time to all quantities" at bounding box center [272, 284] width 7 height 7
checkbox input "true"
type input "8500"
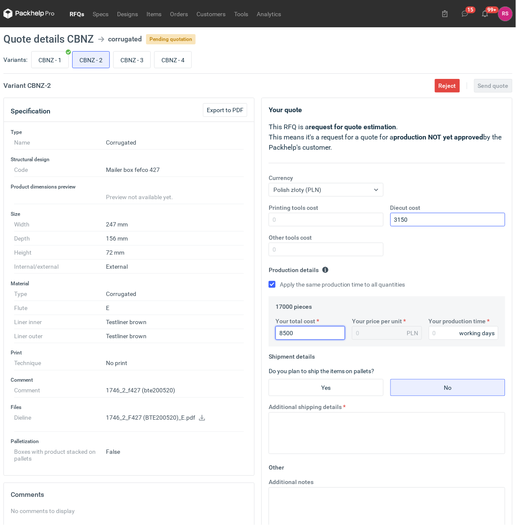
type input "0.5"
type input "8500"
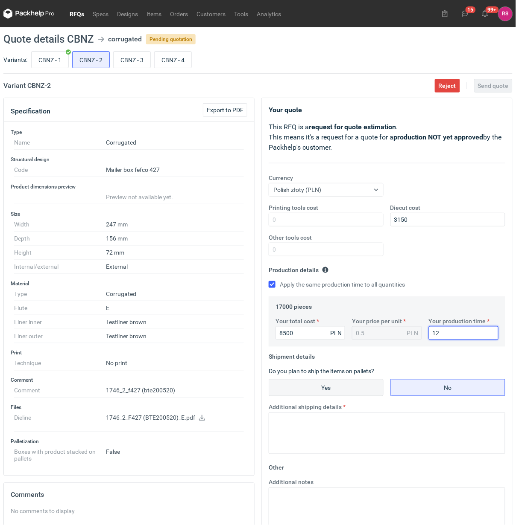
type input "12"
click at [329, 388] on input "Yes" at bounding box center [326, 388] width 114 height 16
radio input "true"
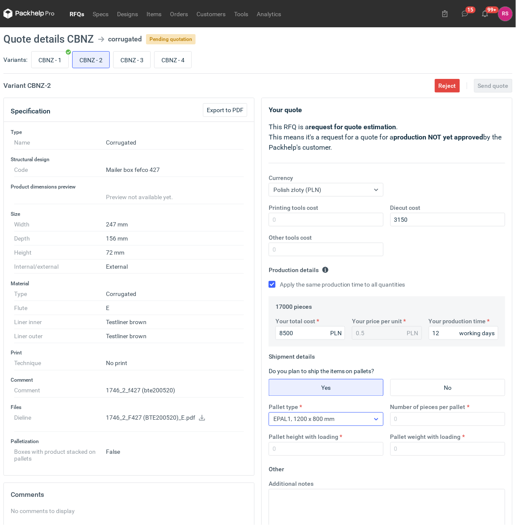
click at [374, 418] on icon at bounding box center [376, 419] width 7 height 7
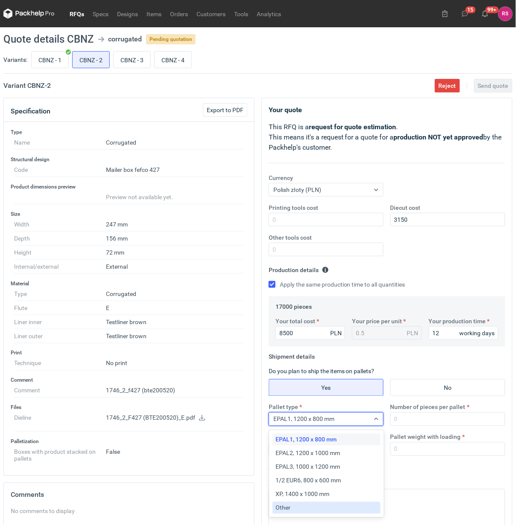
click at [300, 507] on div "Other" at bounding box center [326, 508] width 101 height 9
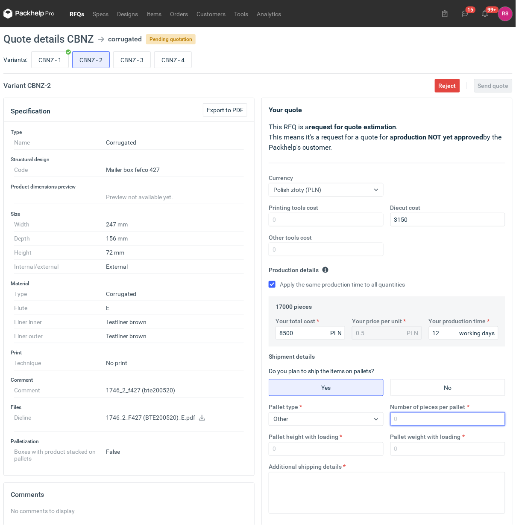
click at [437, 419] on input "Number of pieces per pallet" at bounding box center [447, 420] width 115 height 14
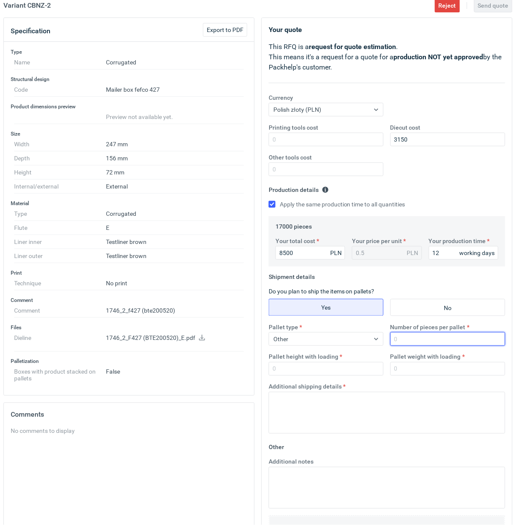
scroll to position [164, 0]
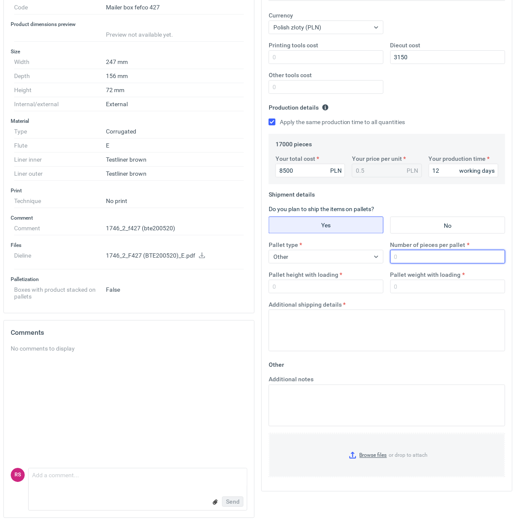
click at [438, 256] on input "Number of pieces per pallet" at bounding box center [447, 257] width 115 height 14
type input "1900"
type input "1800"
type input "300"
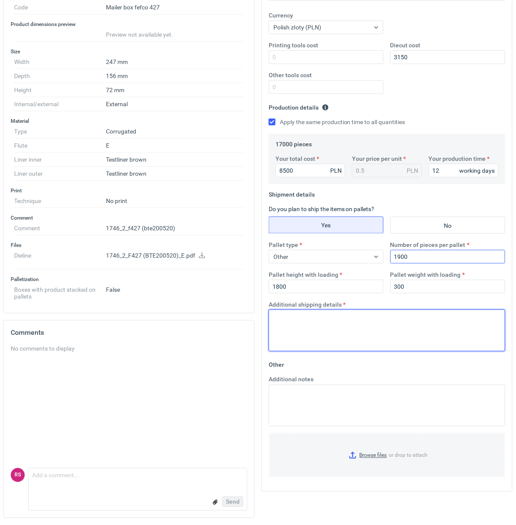
paste textarea "Palety jednorazowe 1200x800"
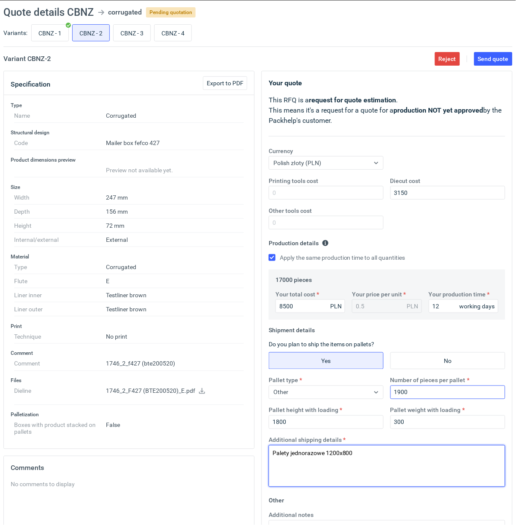
scroll to position [4, 0]
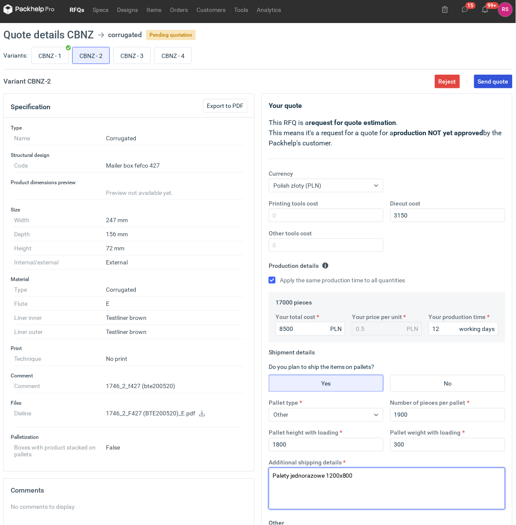
type textarea "Palety jednorazowe 1200x800"
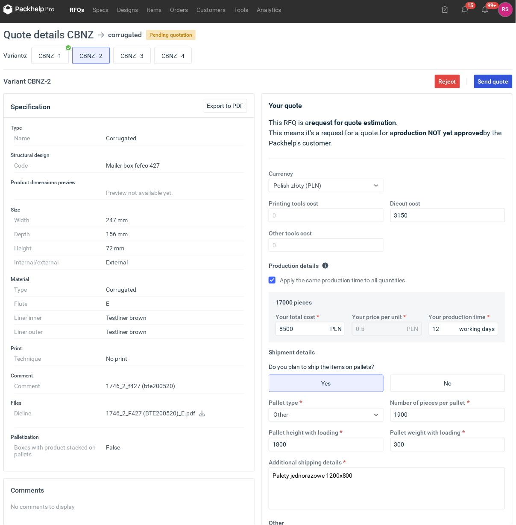
click at [496, 87] on button "Send quote" at bounding box center [493, 82] width 38 height 14
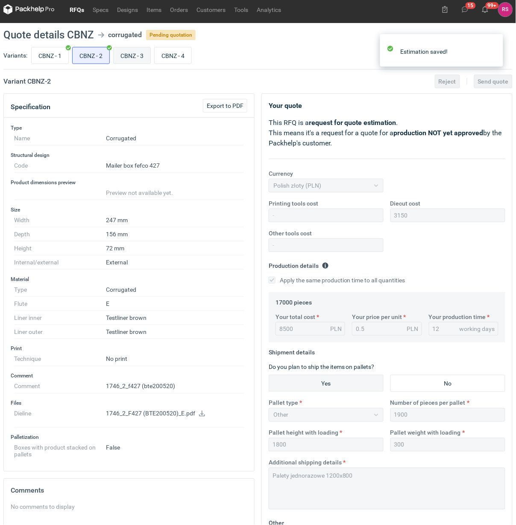
click at [146, 53] on input "CBNZ - 3" at bounding box center [132, 55] width 37 height 16
radio input "true"
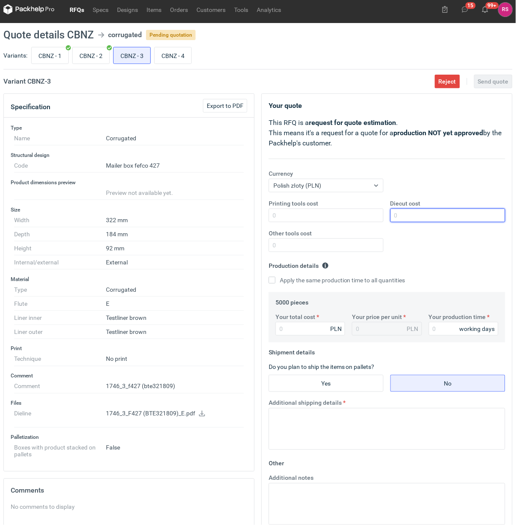
click at [447, 219] on input "Diecut cost" at bounding box center [447, 216] width 115 height 14
type input "900"
click at [269, 277] on input "Apply the same production time to all quantities" at bounding box center [272, 280] width 7 height 7
checkbox input "true"
type input "3800"
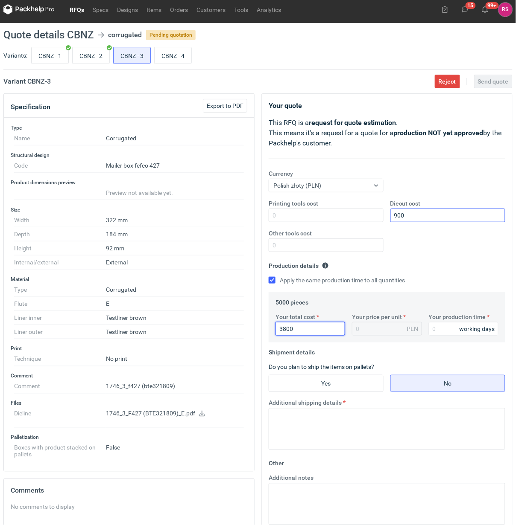
type input "0.76"
type input "3800"
type input "12"
click at [340, 381] on input "Yes" at bounding box center [326, 384] width 114 height 16
radio input "true"
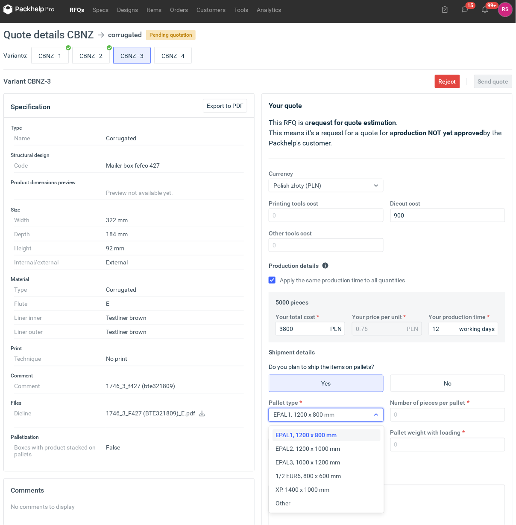
click at [376, 416] on icon at bounding box center [376, 415] width 4 height 2
click at [289, 504] on span "Other" at bounding box center [283, 504] width 15 height 9
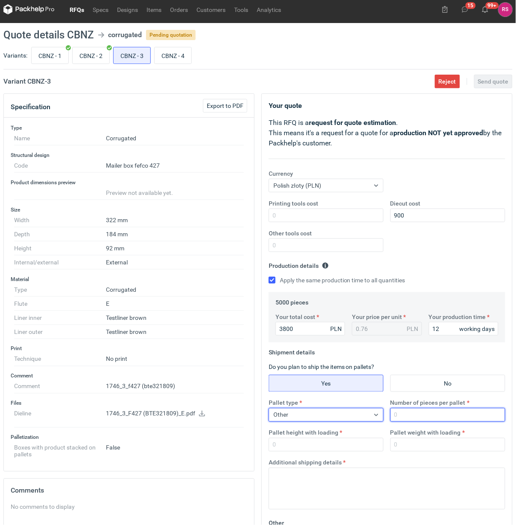
click at [447, 417] on input "Number of pieces per pallet" at bounding box center [447, 416] width 115 height 14
type input "1700"
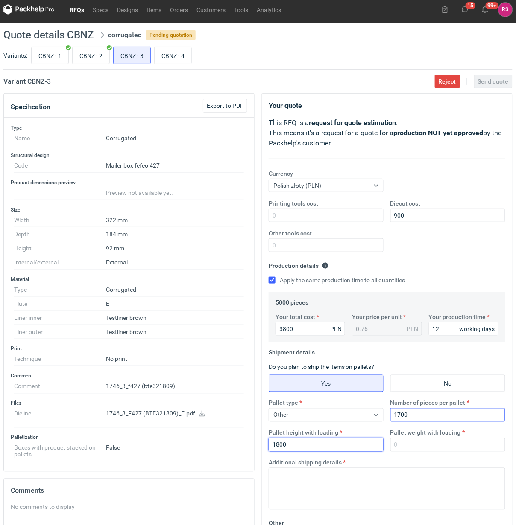
type input "1800"
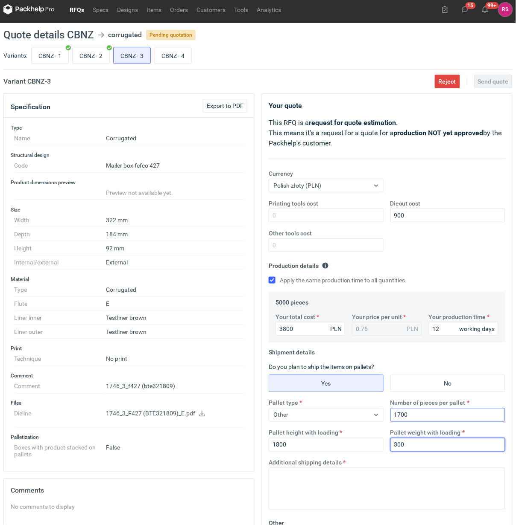
type input "300"
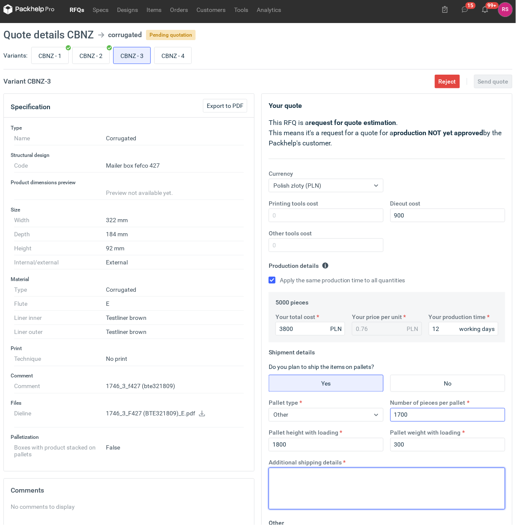
paste textarea "Palety jednorazowe 1200x800"
click at [334, 479] on textarea "Palety jednorazowe 1200x800" at bounding box center [387, 489] width 236 height 42
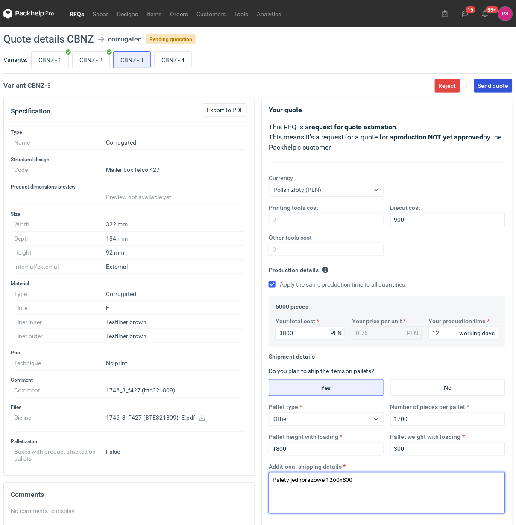
type textarea "Palety jednorazowe 1260x800"
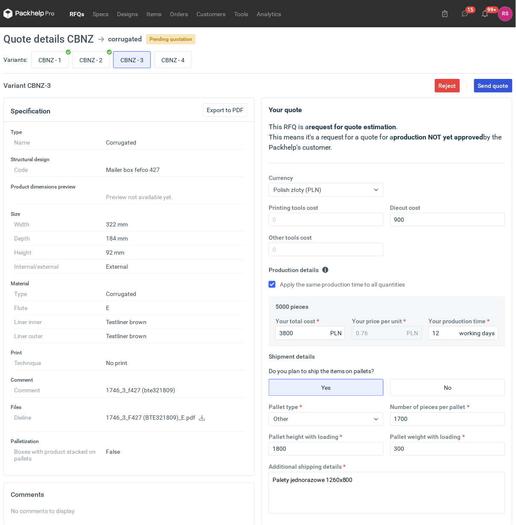
click at [488, 86] on span "Send quote" at bounding box center [493, 86] width 31 height 6
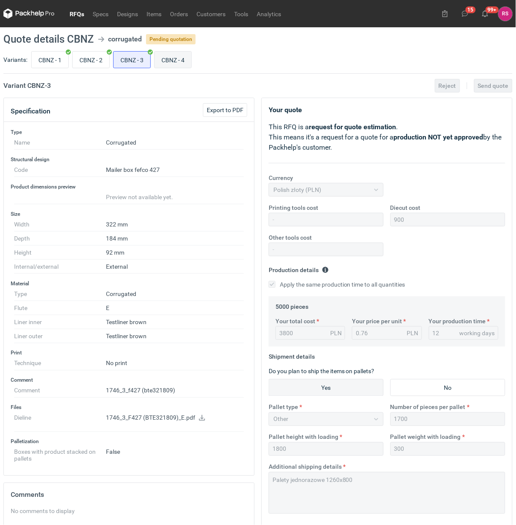
click at [176, 58] on input "CBNZ - 4" at bounding box center [173, 60] width 37 height 16
radio input "true"
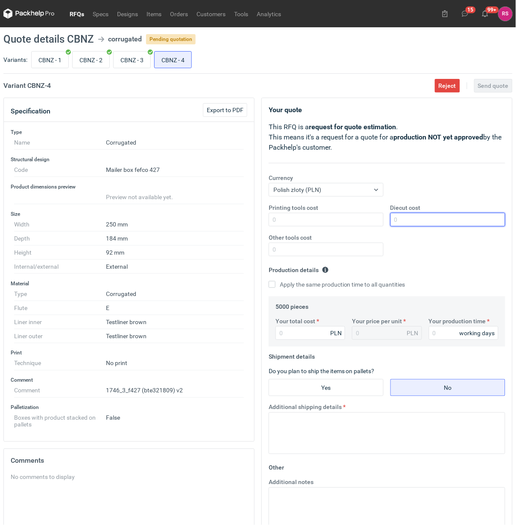
click at [432, 221] on input "Diecut cost" at bounding box center [447, 220] width 115 height 14
type input "800"
click at [269, 281] on input "Apply the same production time to all quantities" at bounding box center [272, 284] width 7 height 7
checkbox input "true"
type input "3400"
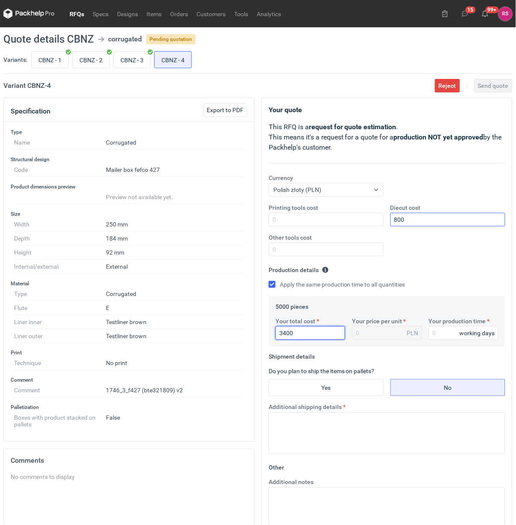
type input "0.68"
type input "3400"
type input "12"
click at [343, 391] on input "Yes" at bounding box center [326, 388] width 114 height 16
radio input "true"
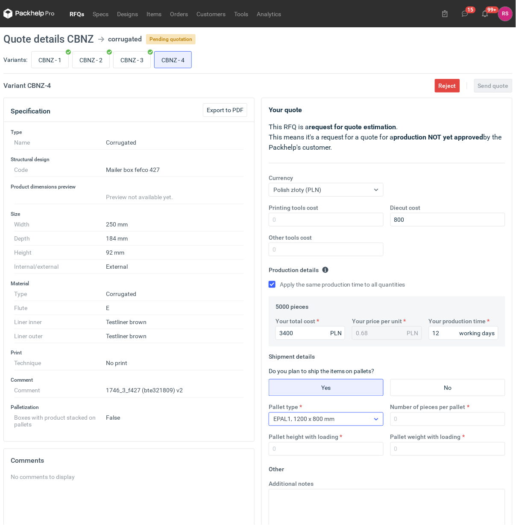
click at [376, 423] on icon at bounding box center [376, 419] width 7 height 7
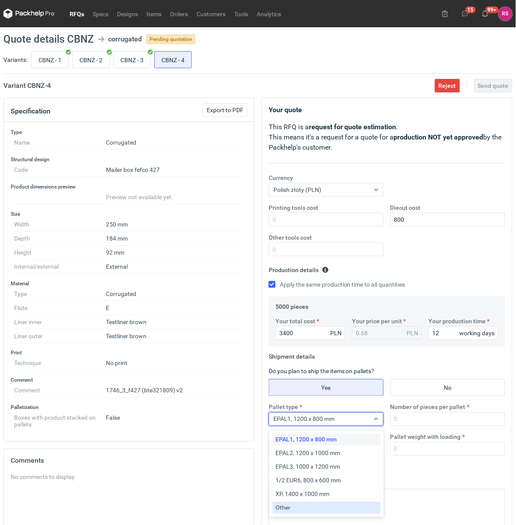
click at [311, 509] on div "Other" at bounding box center [326, 508] width 101 height 9
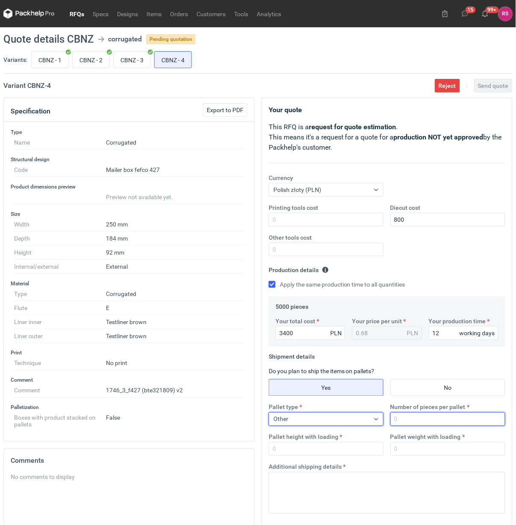
click at [414, 423] on input "Number of pieces per pallet" at bounding box center [447, 420] width 115 height 14
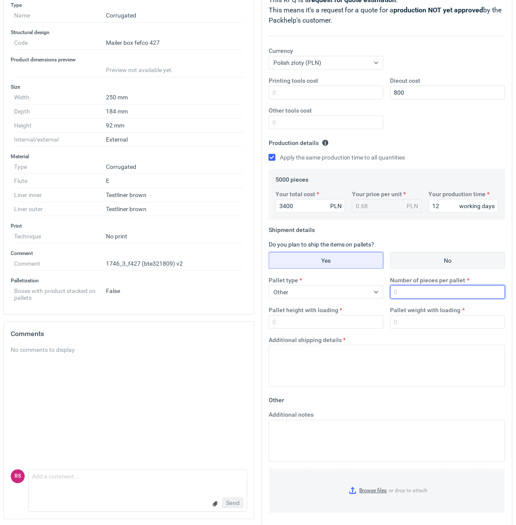
scroll to position [137, 0]
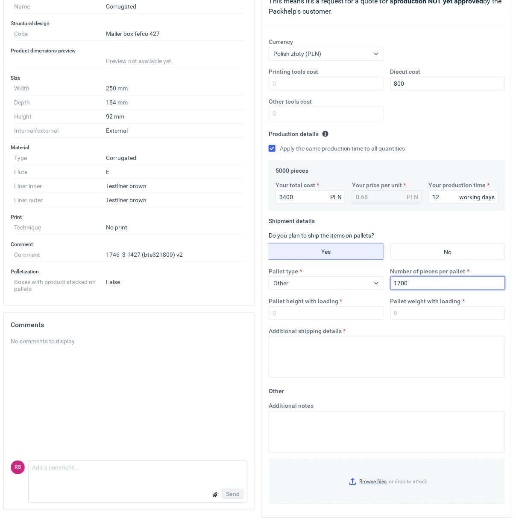
type input "1700"
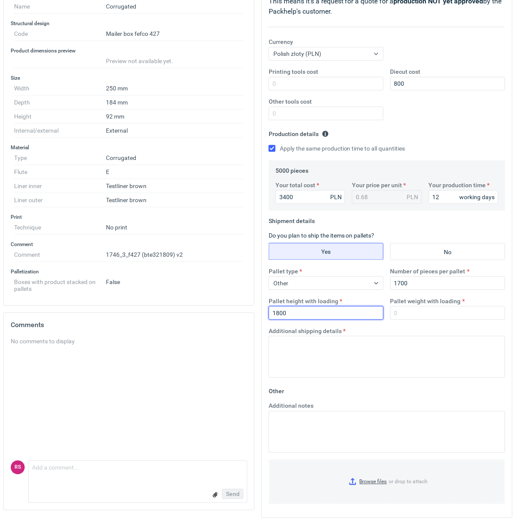
type input "1800"
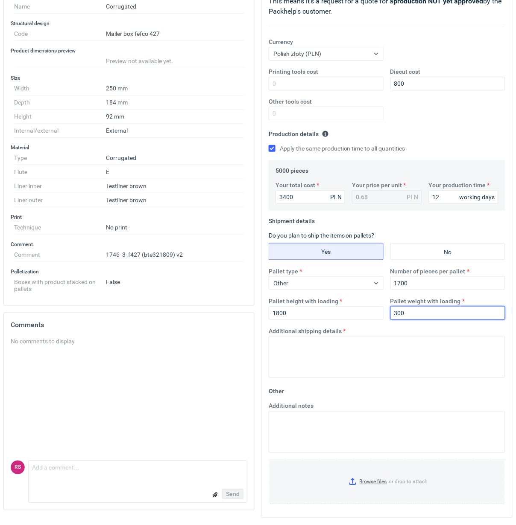
type input "300"
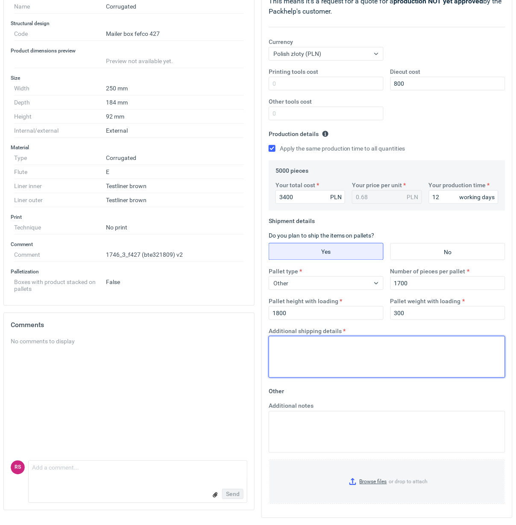
paste textarea "Palety jednorazowe 1200x800"
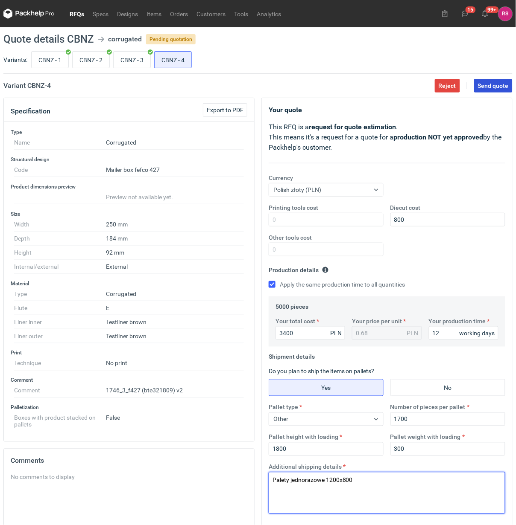
type textarea "Palety jednorazowe 1200x800"
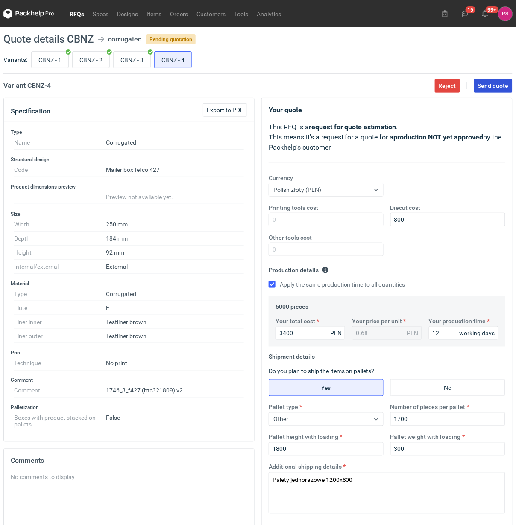
click at [494, 85] on span "Send quote" at bounding box center [493, 86] width 31 height 6
